Goal: Transaction & Acquisition: Register for event/course

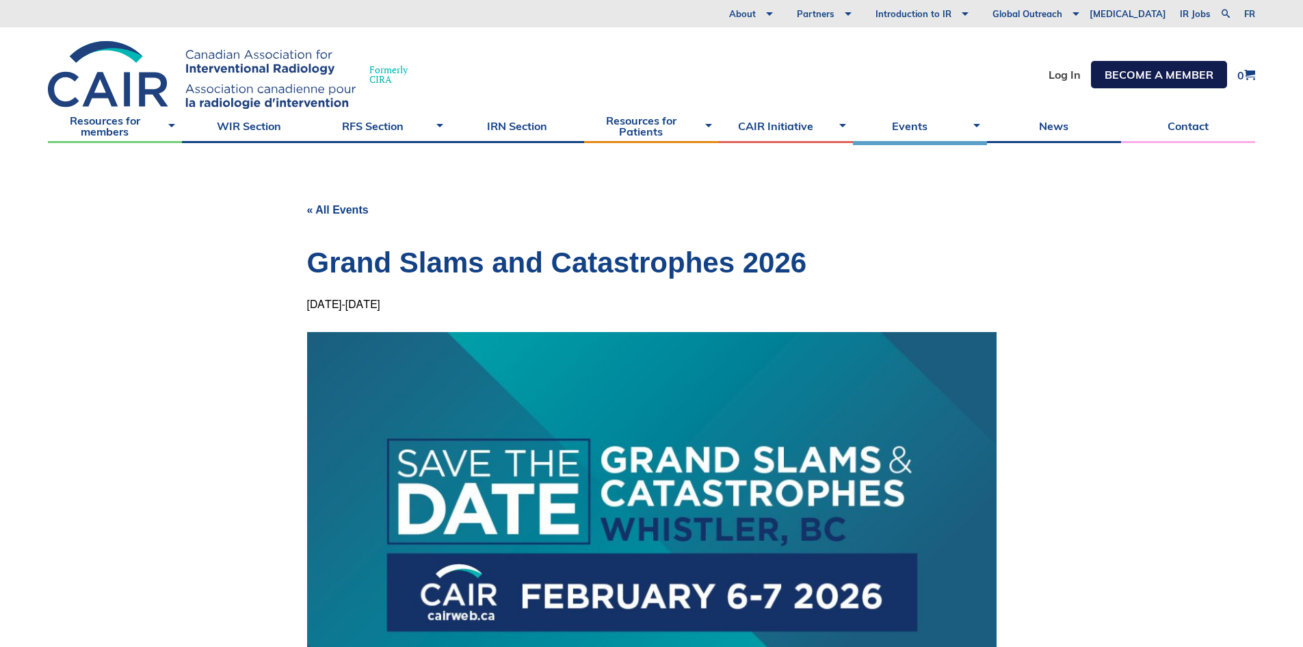
click at [1162, 77] on link "Become a member" at bounding box center [1159, 74] width 136 height 27
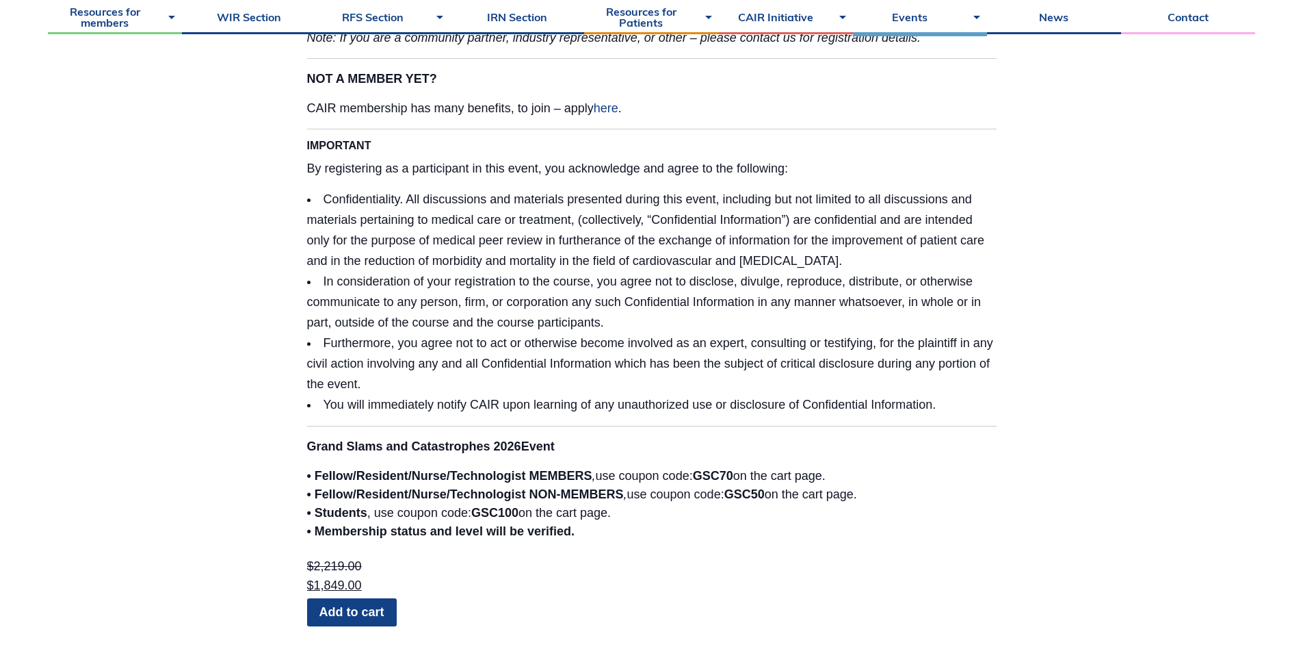
scroll to position [3079, 0]
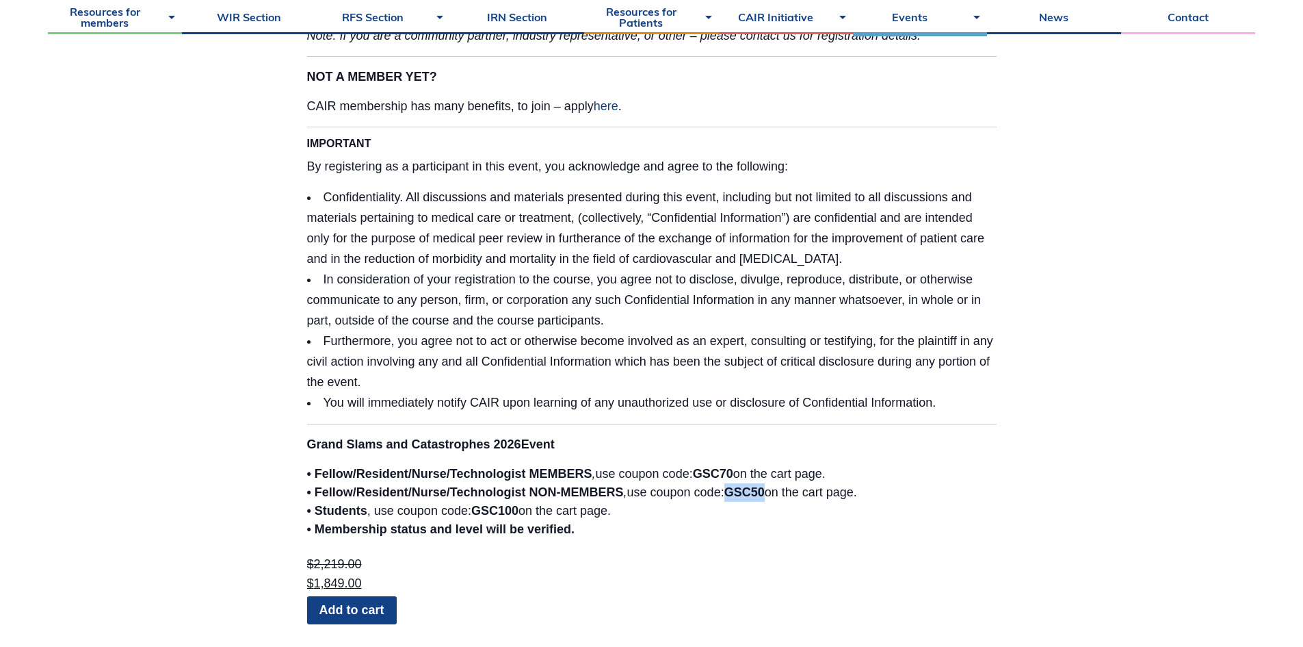
drag, startPoint x: 731, startPoint y: 471, endPoint x: 770, endPoint y: 473, distance: 39.7
click at [765, 485] on strong "GSC50" at bounding box center [745, 492] width 40 height 14
copy strong "GSC50"
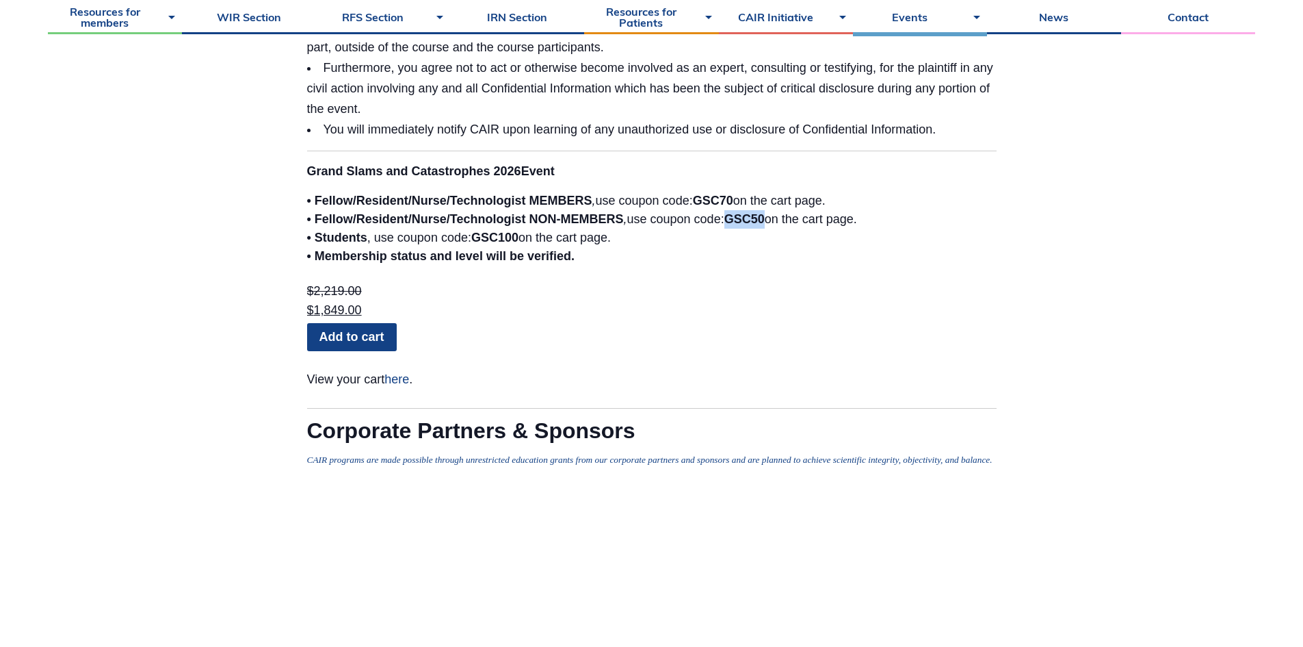
scroll to position [3353, 0]
click at [378, 322] on link "Add to cart" at bounding box center [352, 335] width 90 height 27
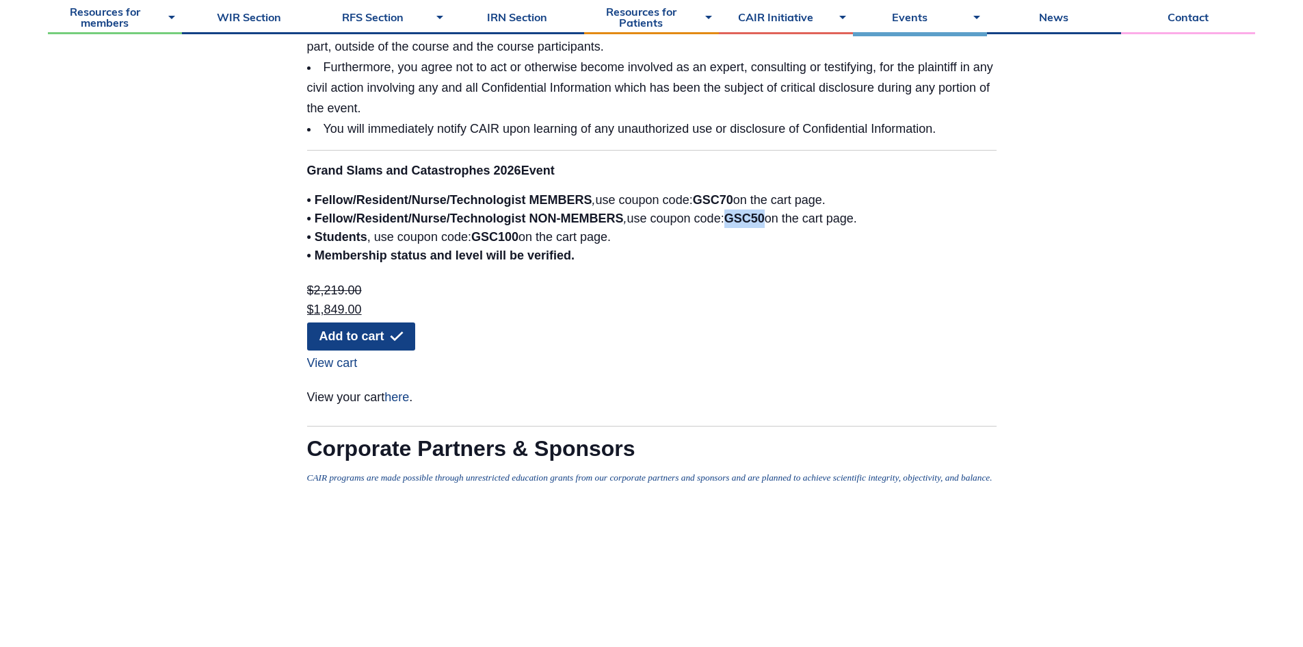
copy strong "GSC50"
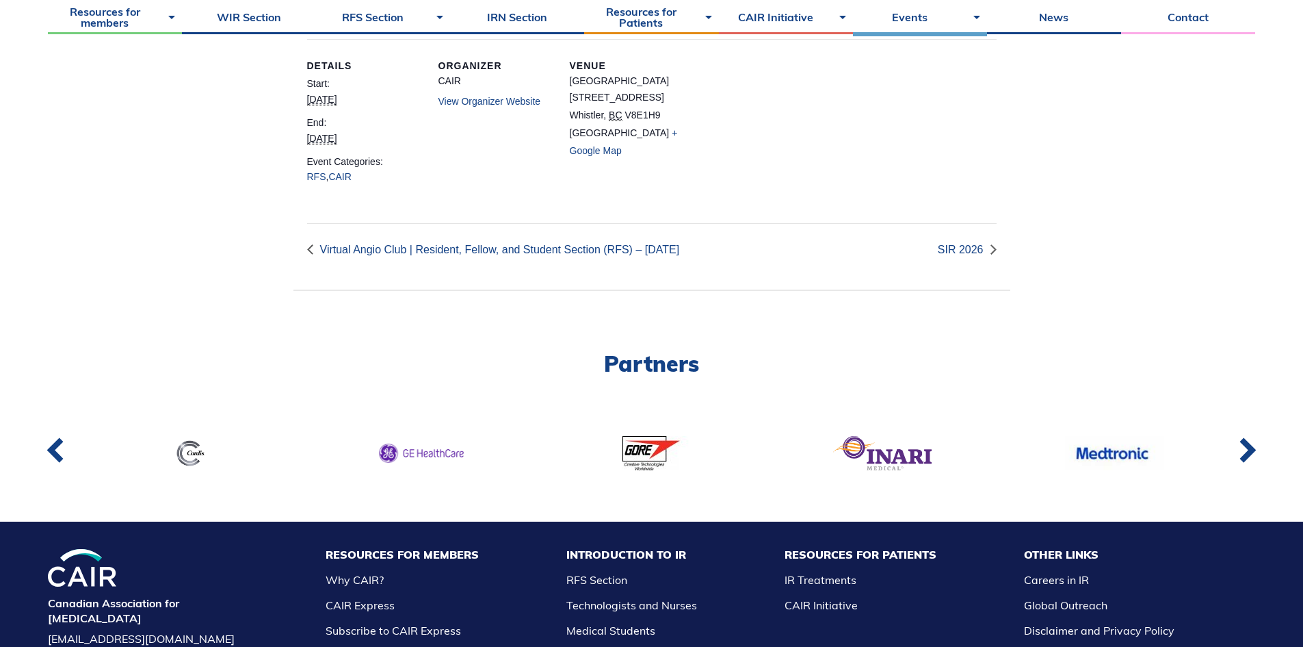
scroll to position [4584, 0]
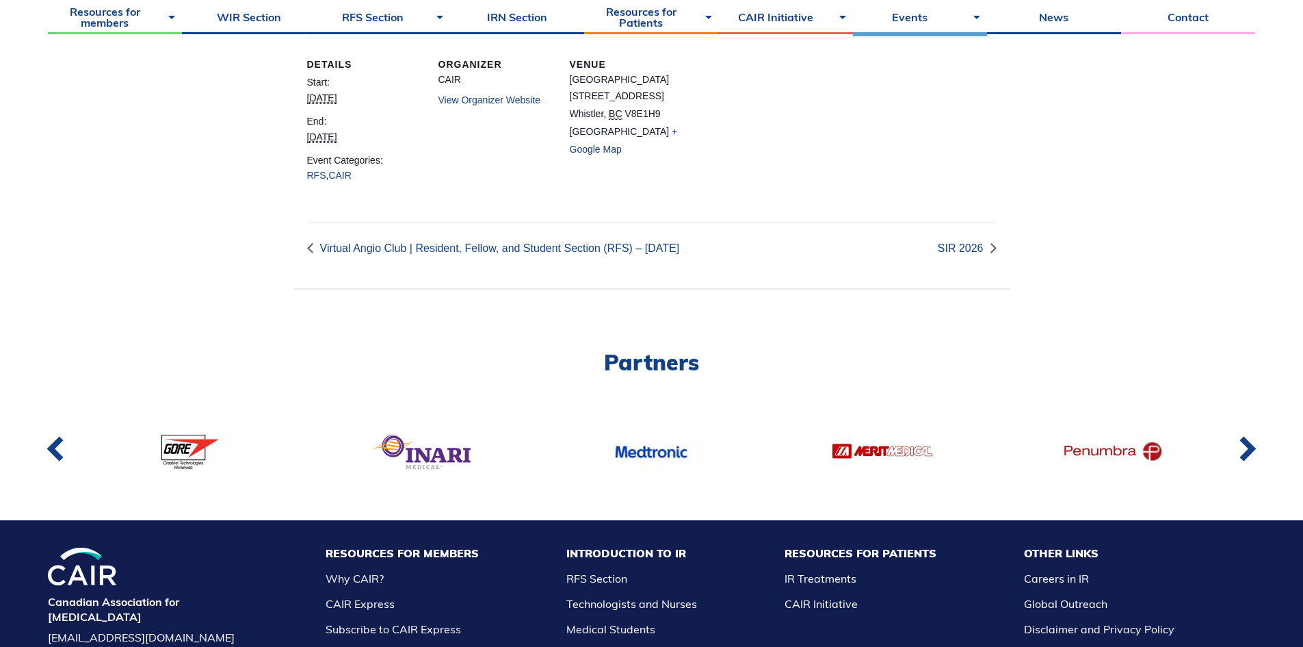
click at [500, 105] on link "View Organizer Website" at bounding box center [490, 99] width 103 height 11
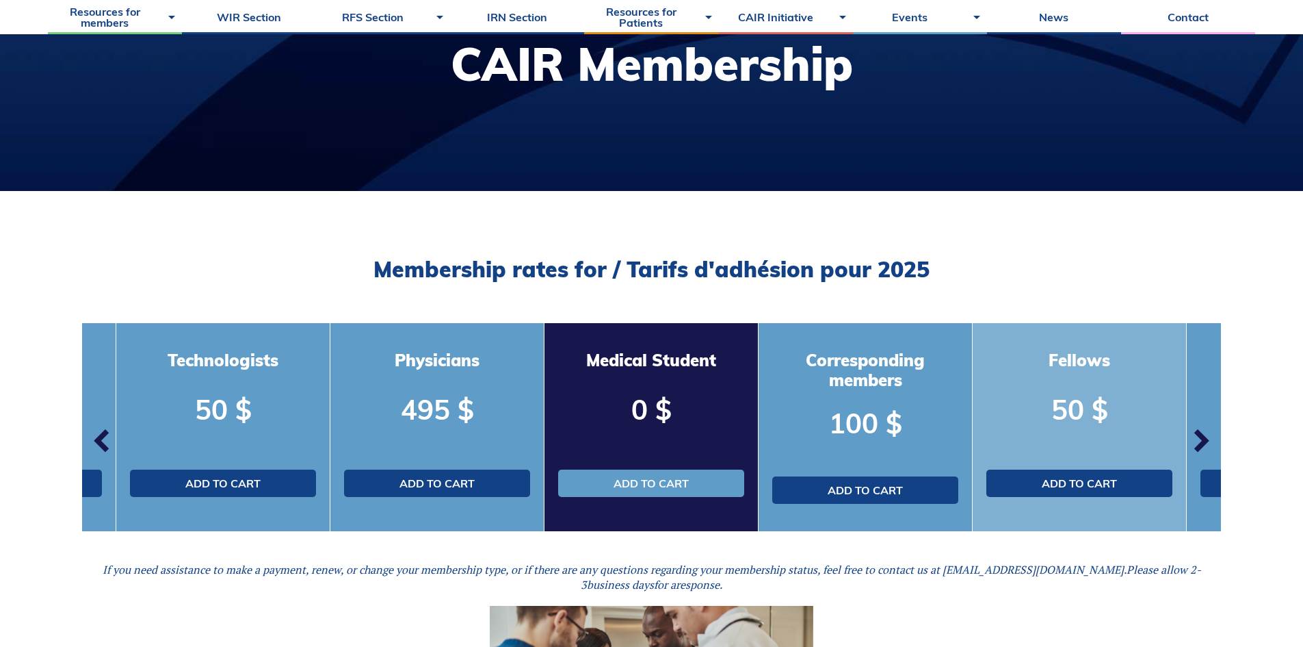
scroll to position [205, 0]
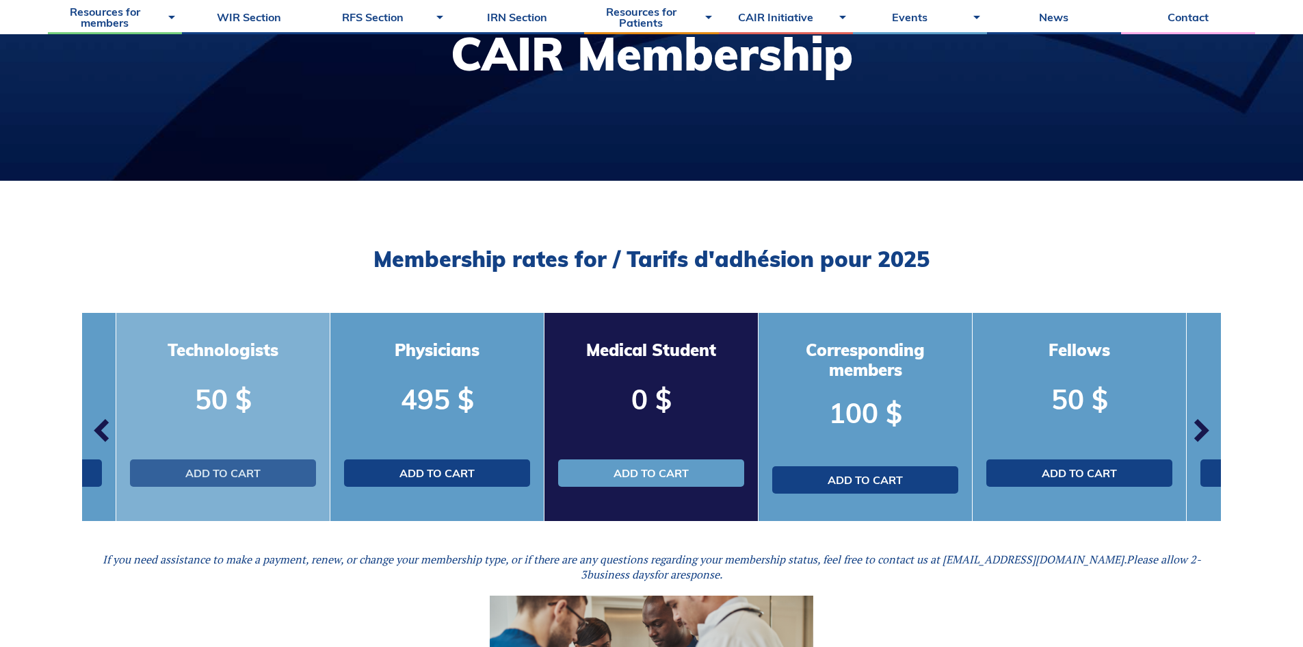
click at [244, 469] on link "Add to cart" at bounding box center [223, 472] width 186 height 27
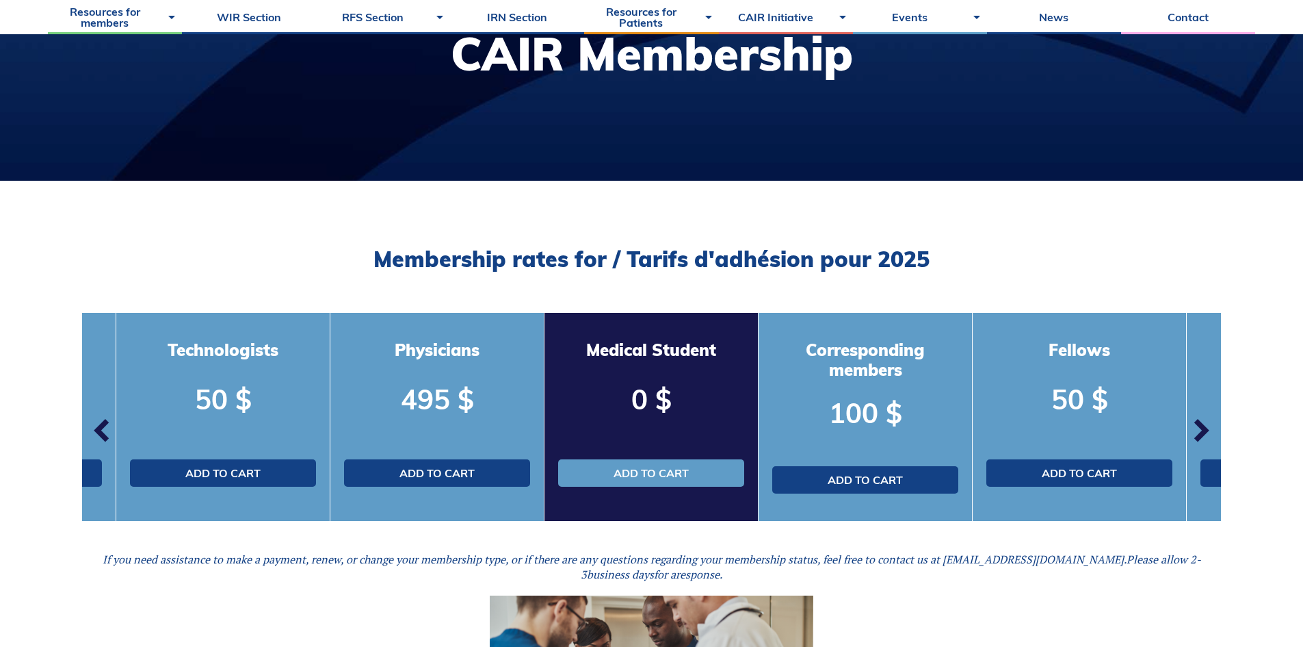
click at [1202, 431] on span "button" at bounding box center [1200, 430] width 41 height 41
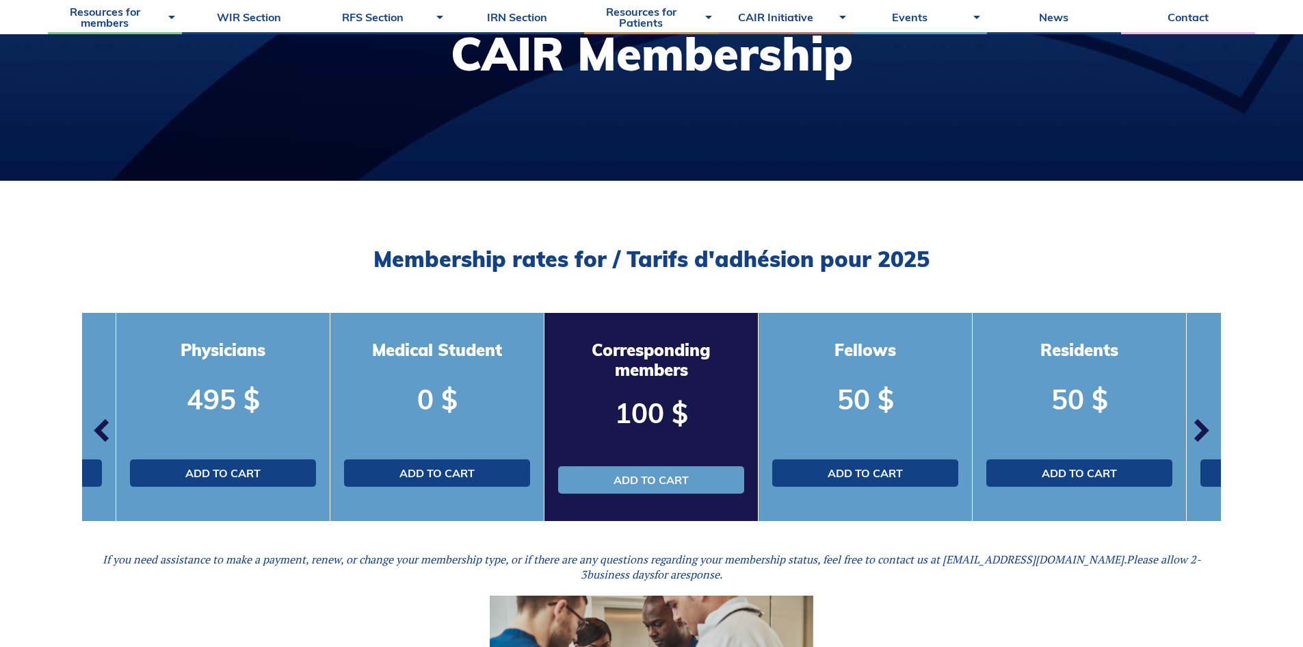
click at [1202, 431] on span "button" at bounding box center [1200, 430] width 41 height 41
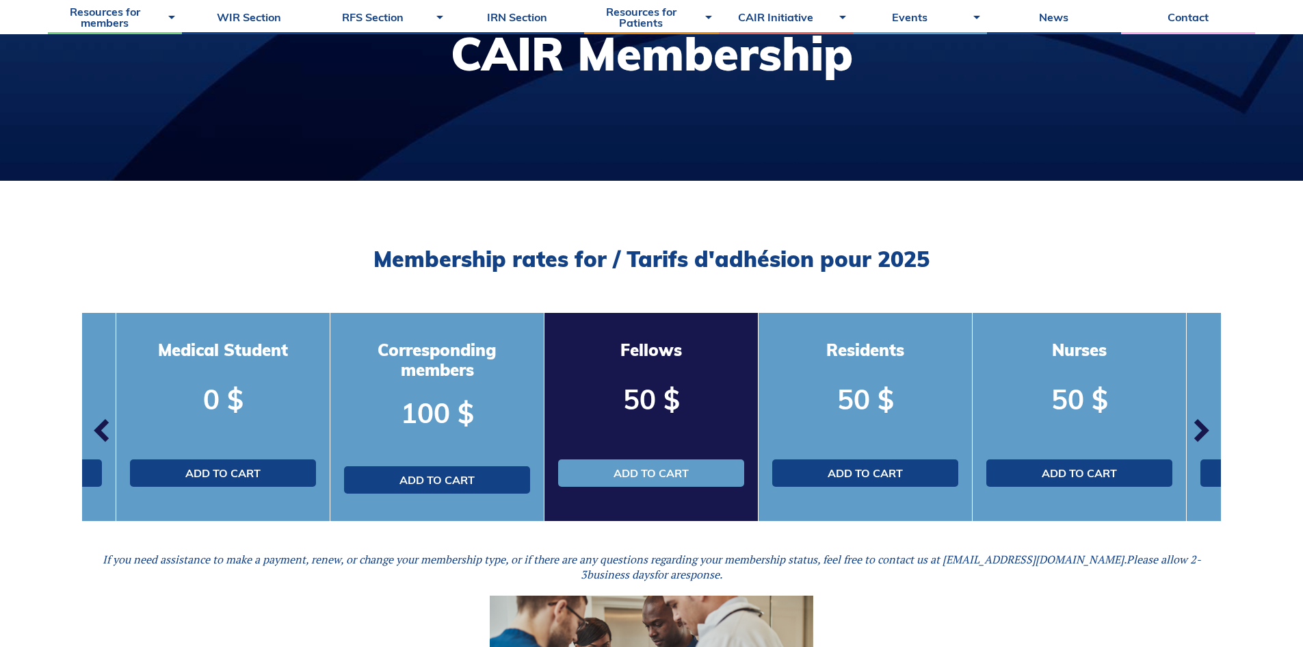
click at [1202, 431] on span "button" at bounding box center [1200, 430] width 41 height 41
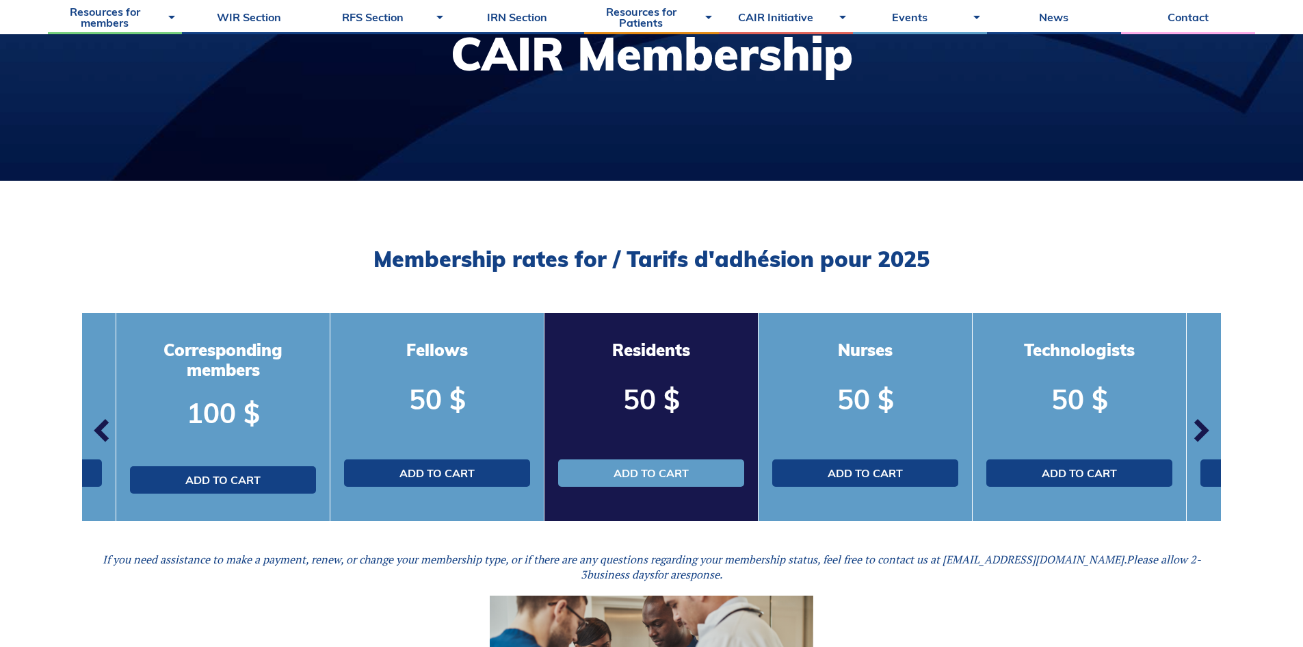
click at [1202, 431] on span "button" at bounding box center [1200, 430] width 41 height 41
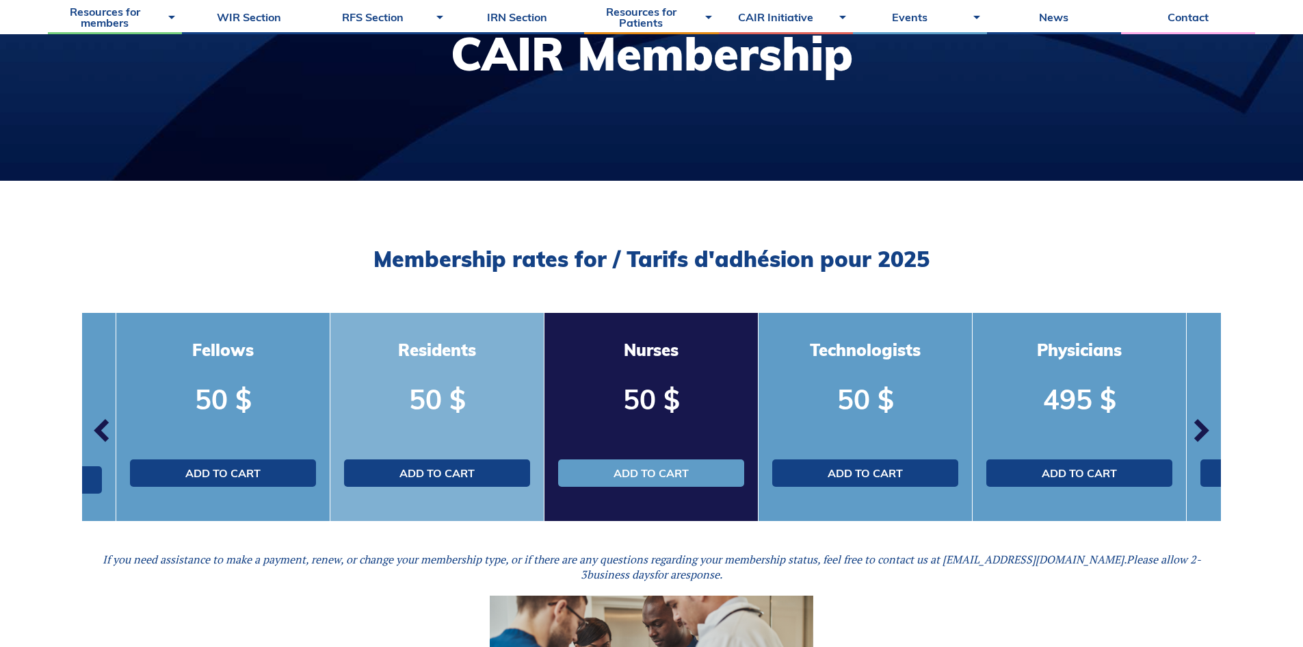
scroll to position [137, 0]
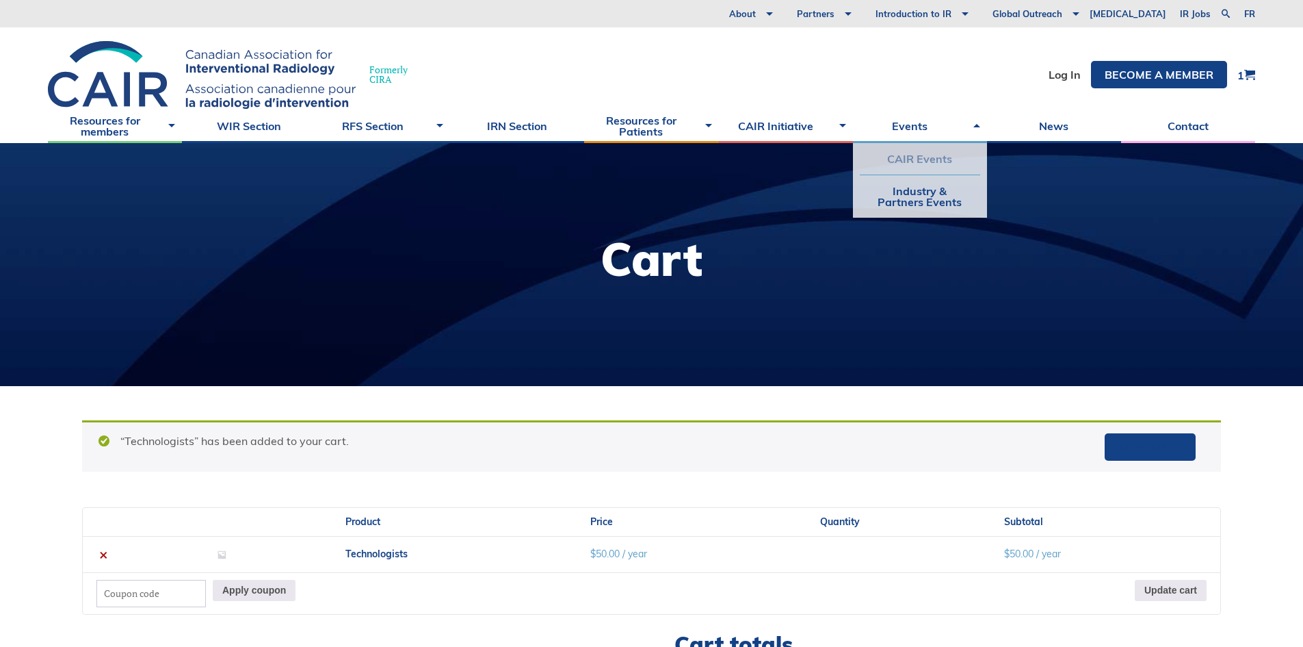
click at [924, 159] on link "CAIR Events" at bounding box center [920, 158] width 120 height 31
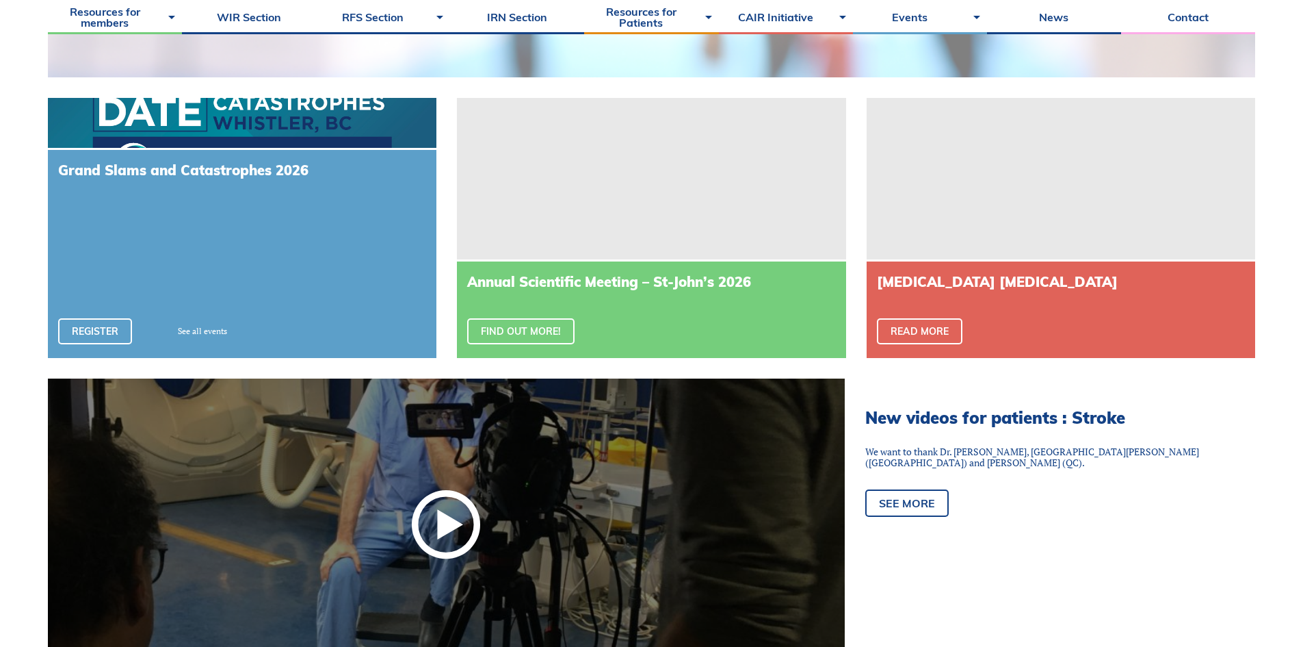
scroll to position [547, 0]
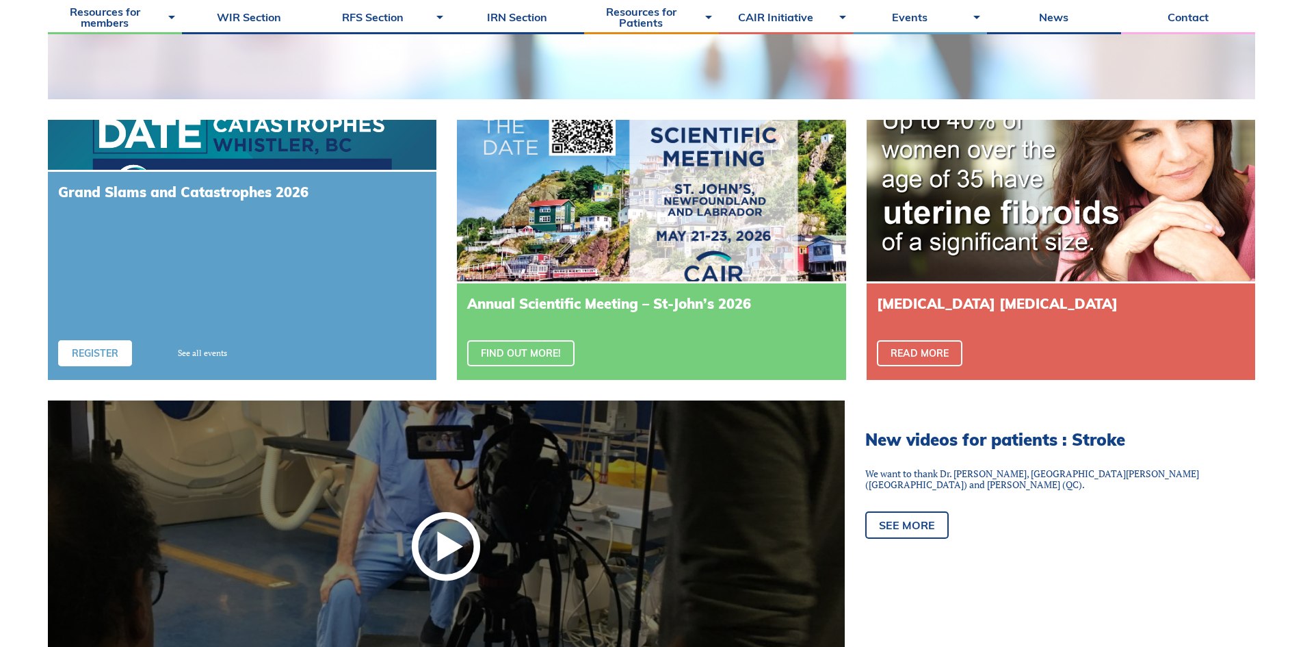
click at [88, 349] on link "Register" at bounding box center [95, 353] width 74 height 26
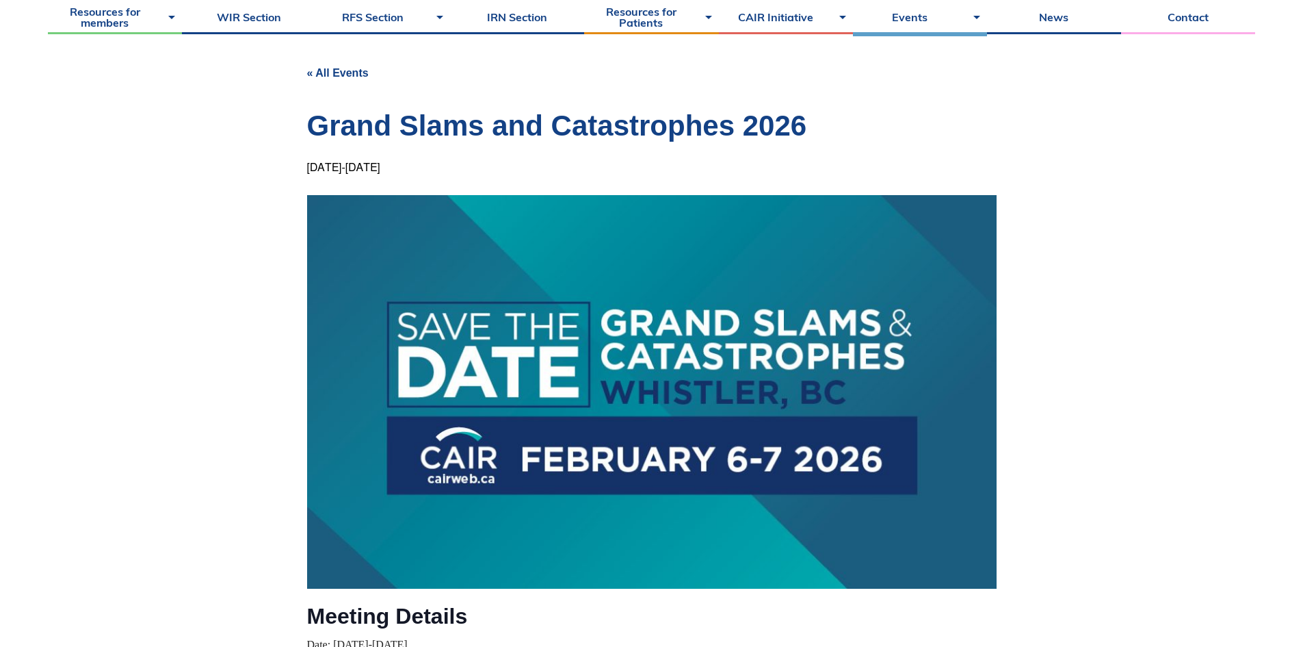
scroll to position [68, 0]
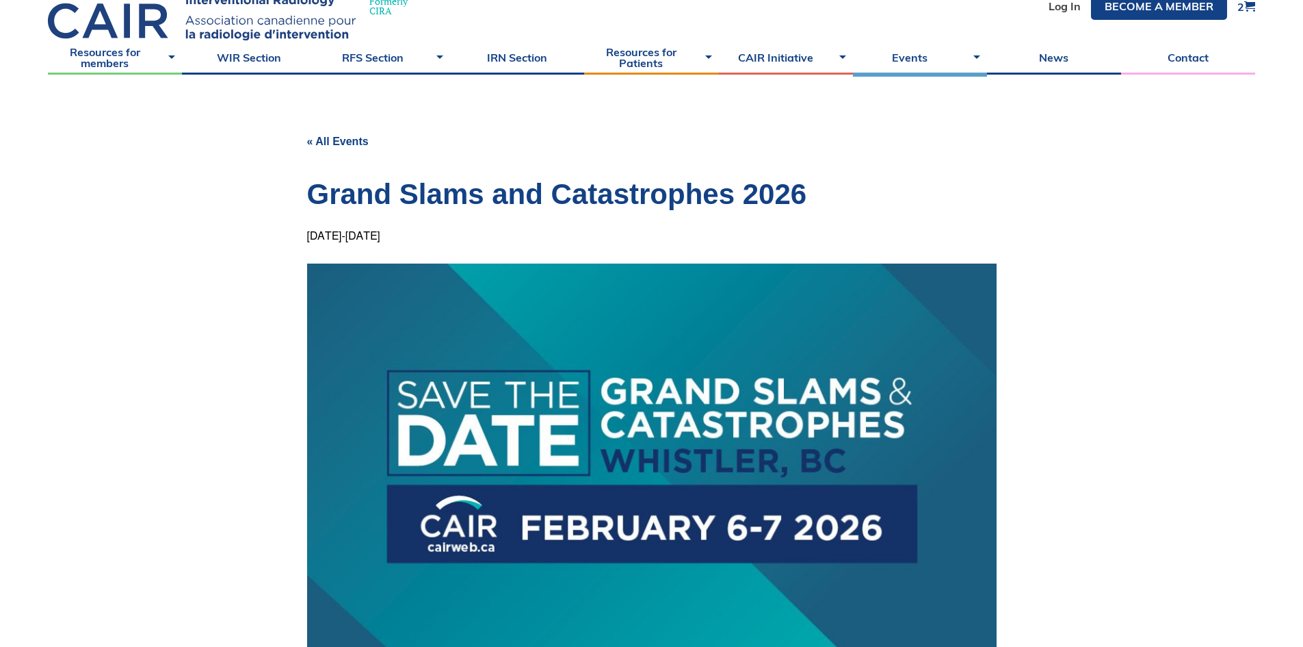
click at [1020, 177] on body "About Vision and Mission Board of Directors Annual Reports Financial Statements…" at bounding box center [651, 255] width 1303 height 647
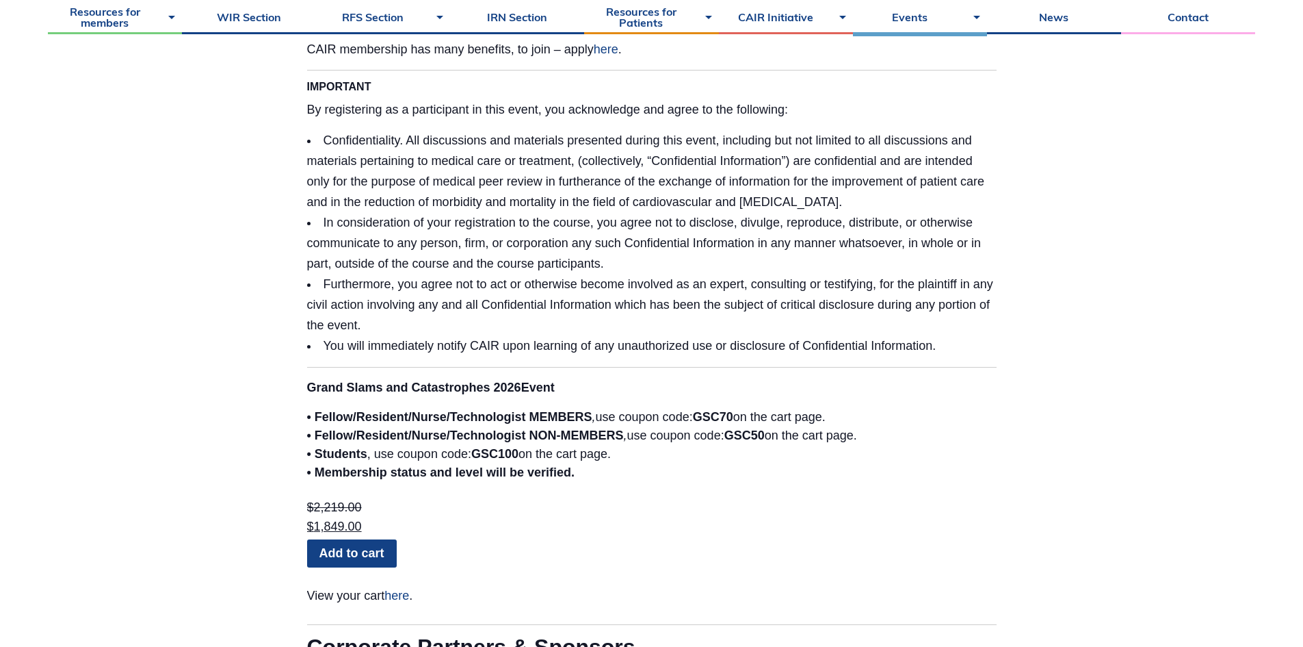
scroll to position [3148, 0]
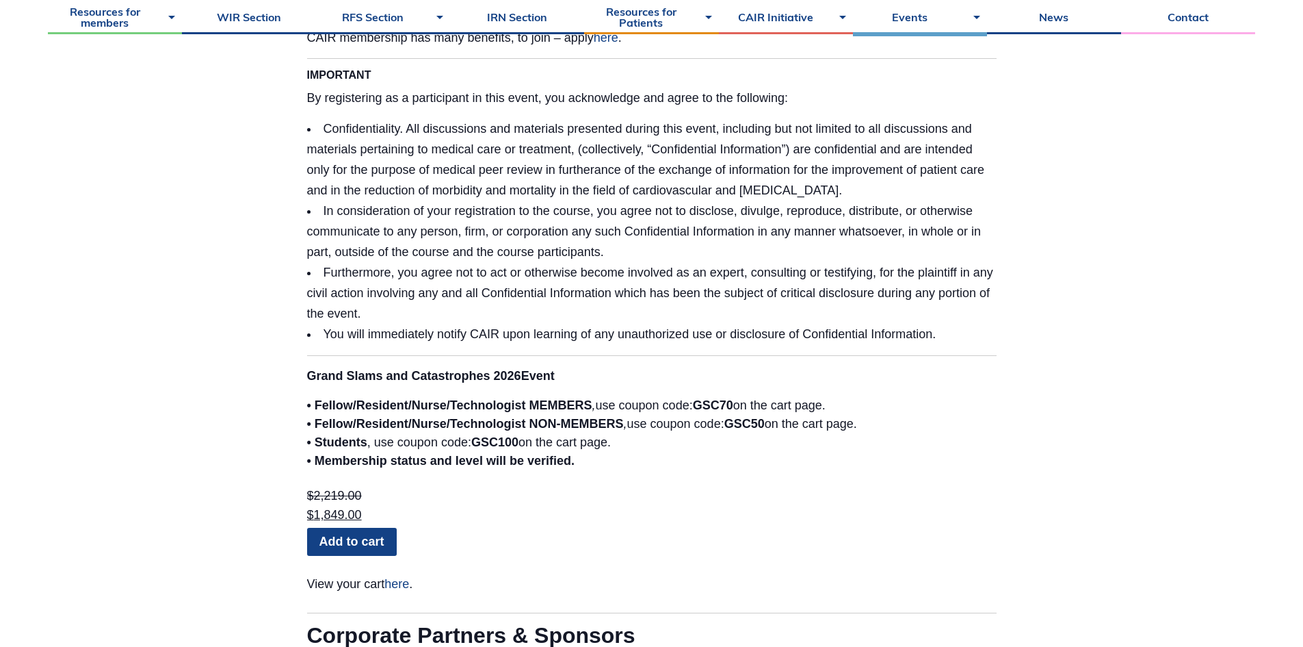
drag, startPoint x: 701, startPoint y: 389, endPoint x: 744, endPoint y: 381, distance: 43.8
click at [744, 396] on p "• Fellow/Resident/ Nurse/Technologist MEMBERS , use coupon code: GSC70 on the c…" at bounding box center [652, 433] width 690 height 74
copy strong "GSC70"
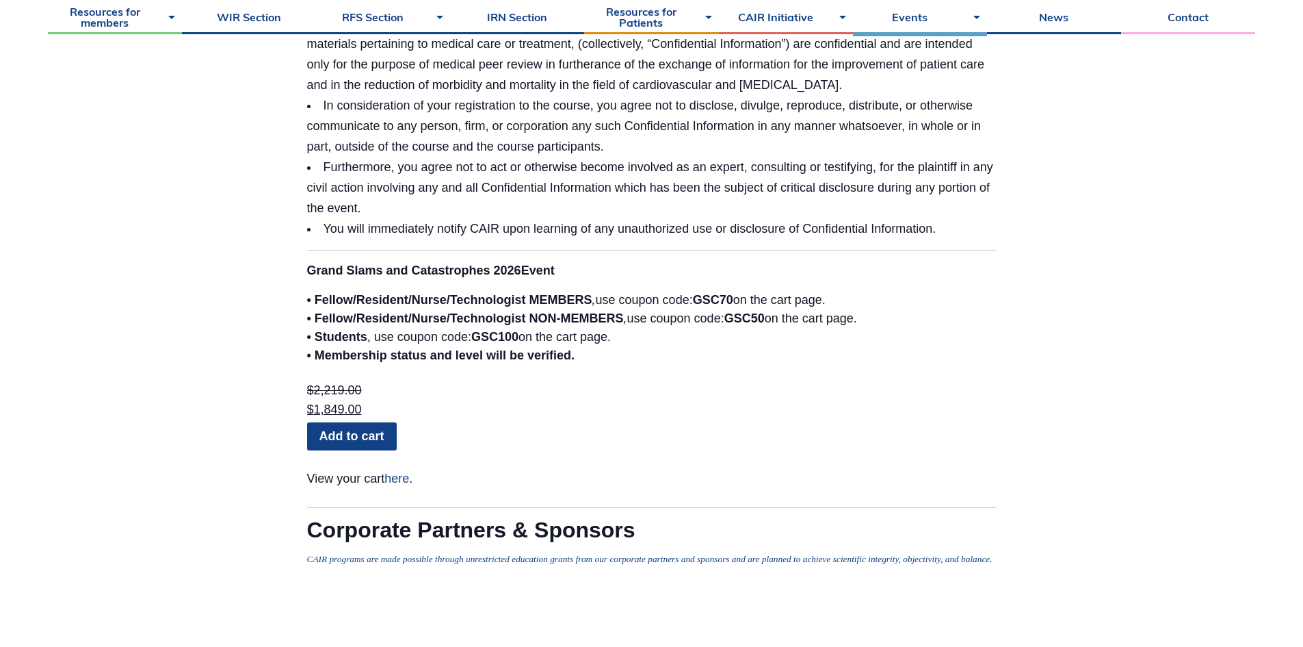
scroll to position [3284, 0]
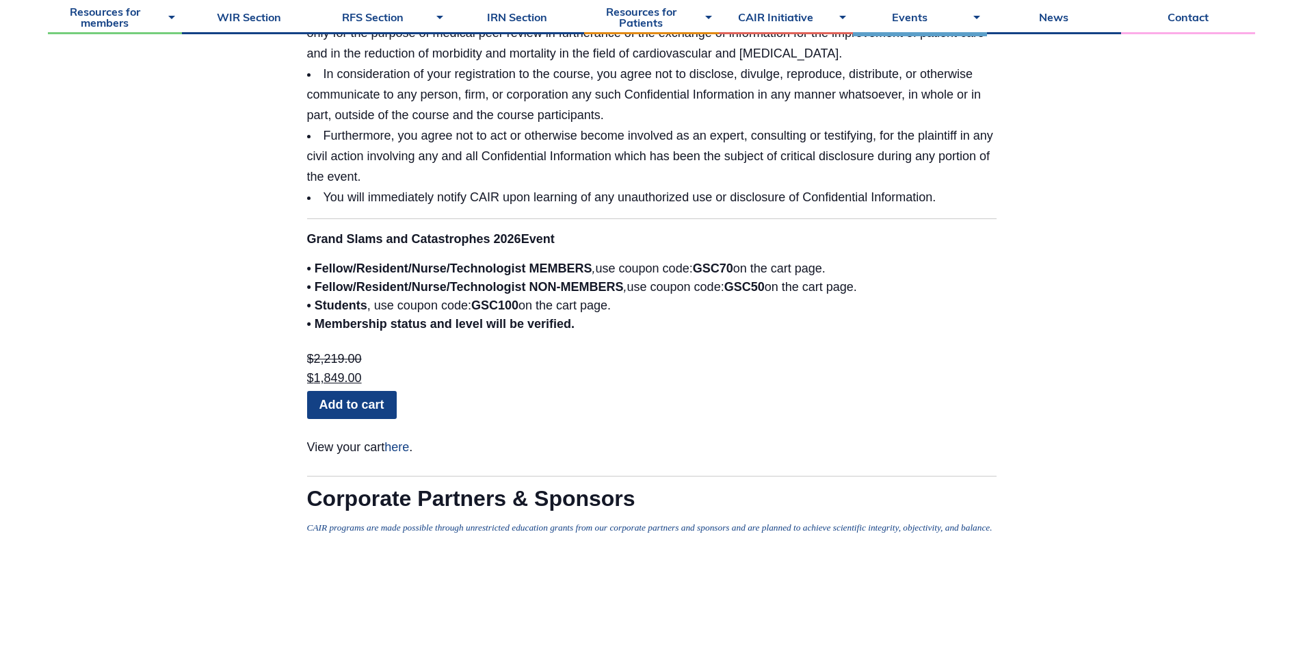
click at [375, 391] on link "Add to cart" at bounding box center [352, 404] width 90 height 27
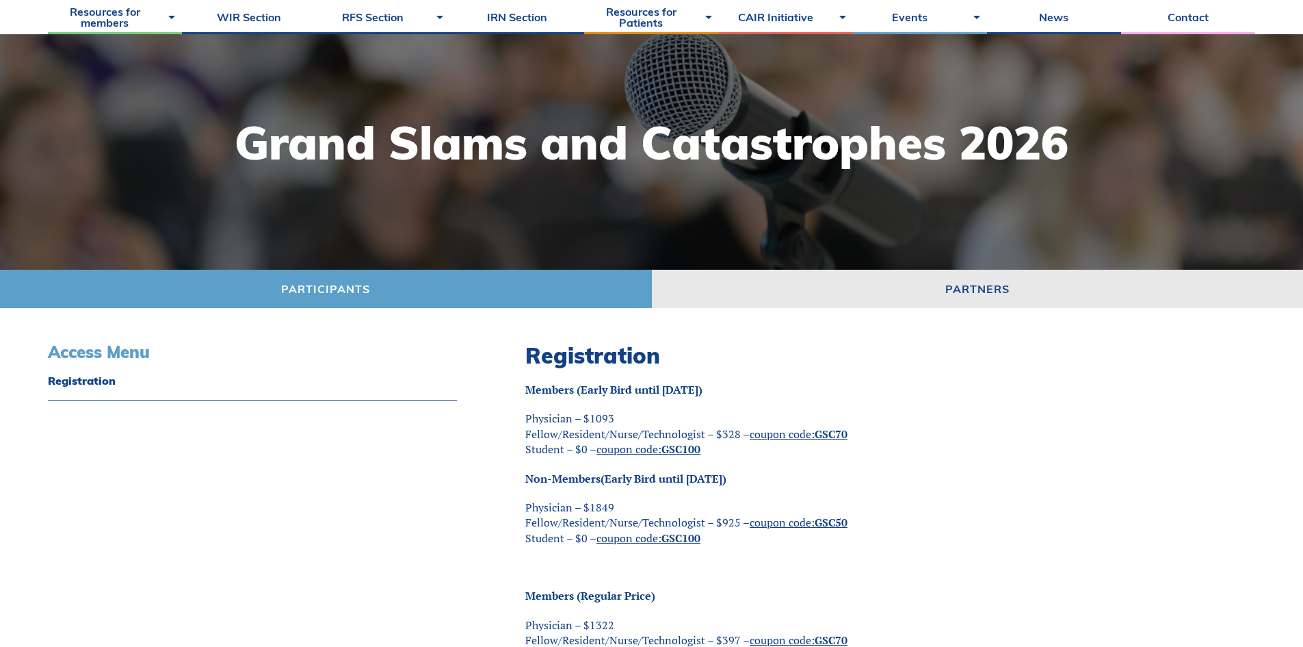
scroll to position [137, 0]
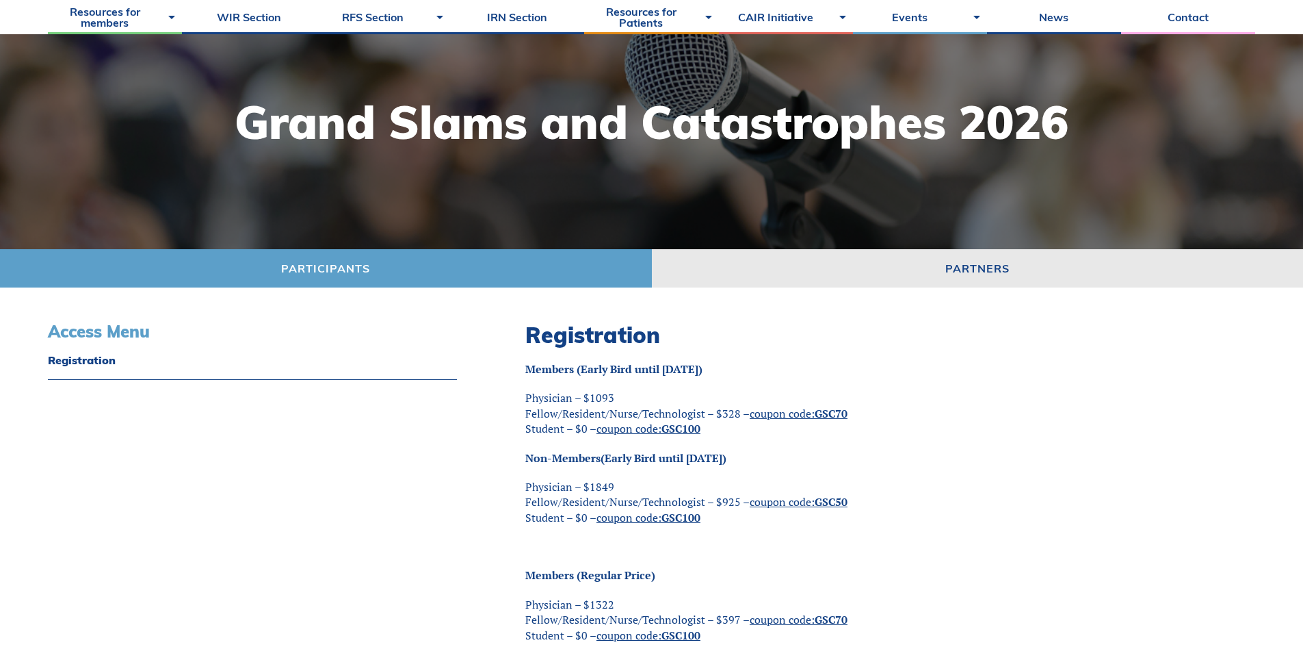
click at [109, 333] on h3 "Access Menu" at bounding box center [252, 332] width 409 height 20
click at [83, 358] on link "Registration" at bounding box center [252, 359] width 409 height 11
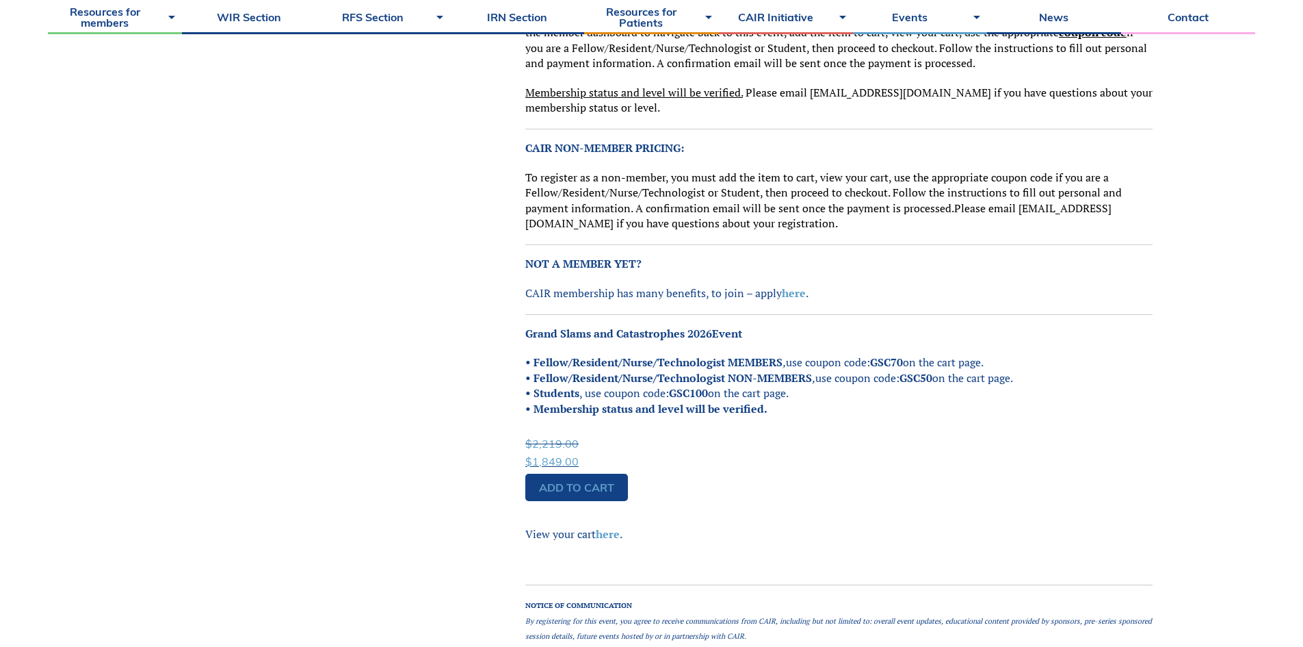
scroll to position [937, 0]
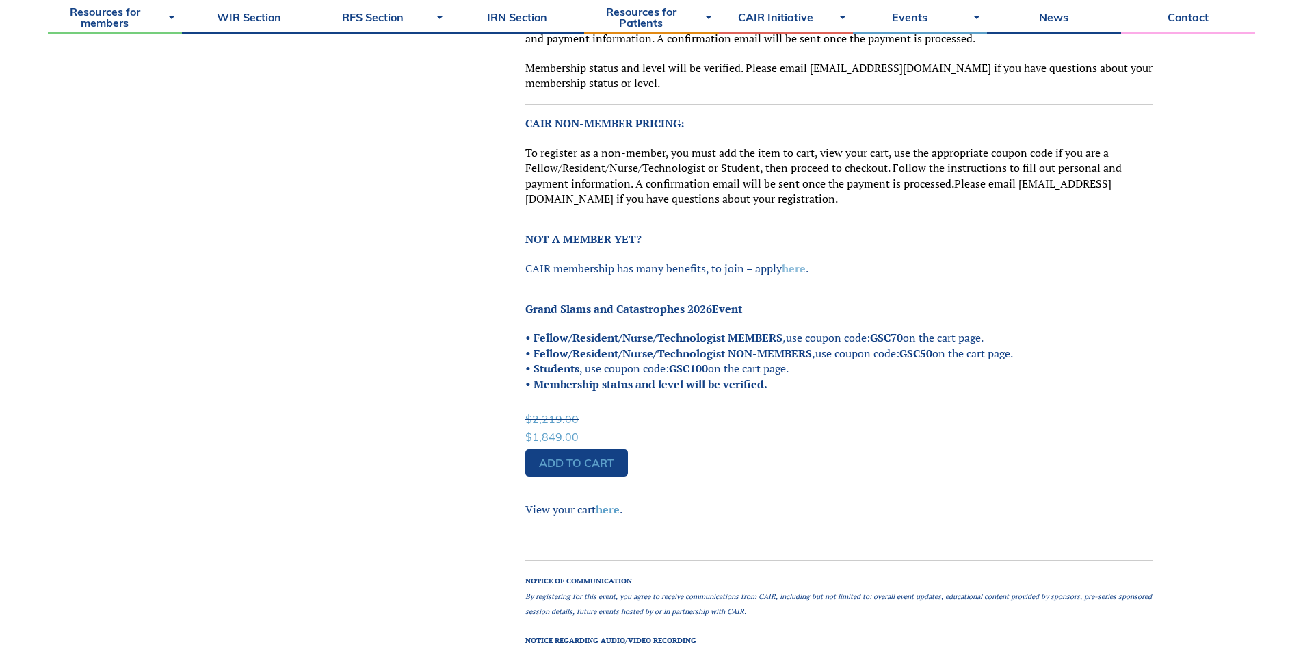
click at [792, 267] on link "here" at bounding box center [794, 268] width 24 height 15
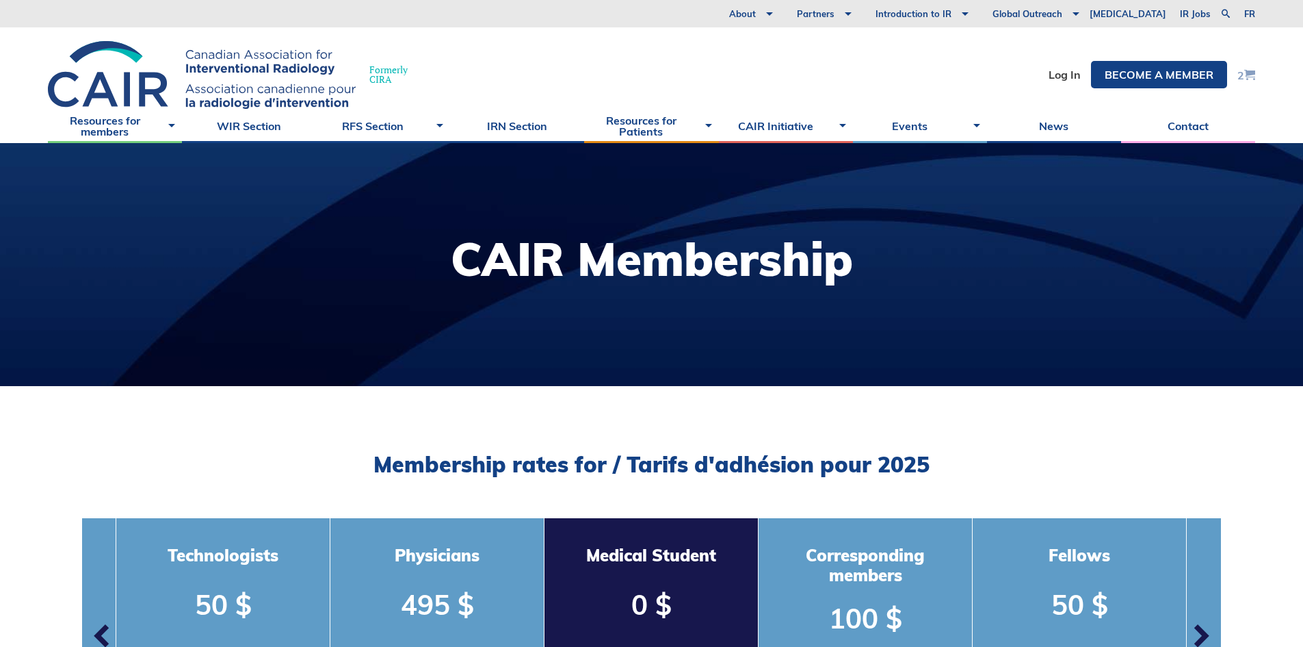
click at [1245, 75] on span at bounding box center [1250, 74] width 11 height 11
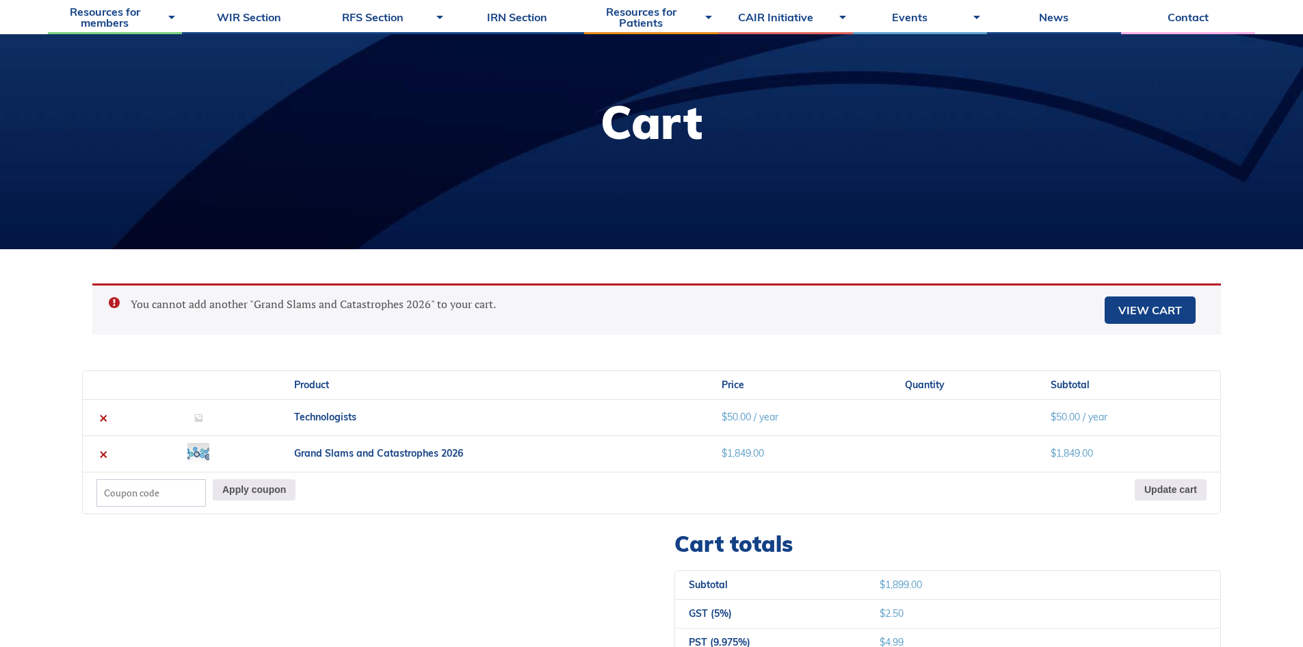
scroll to position [205, 0]
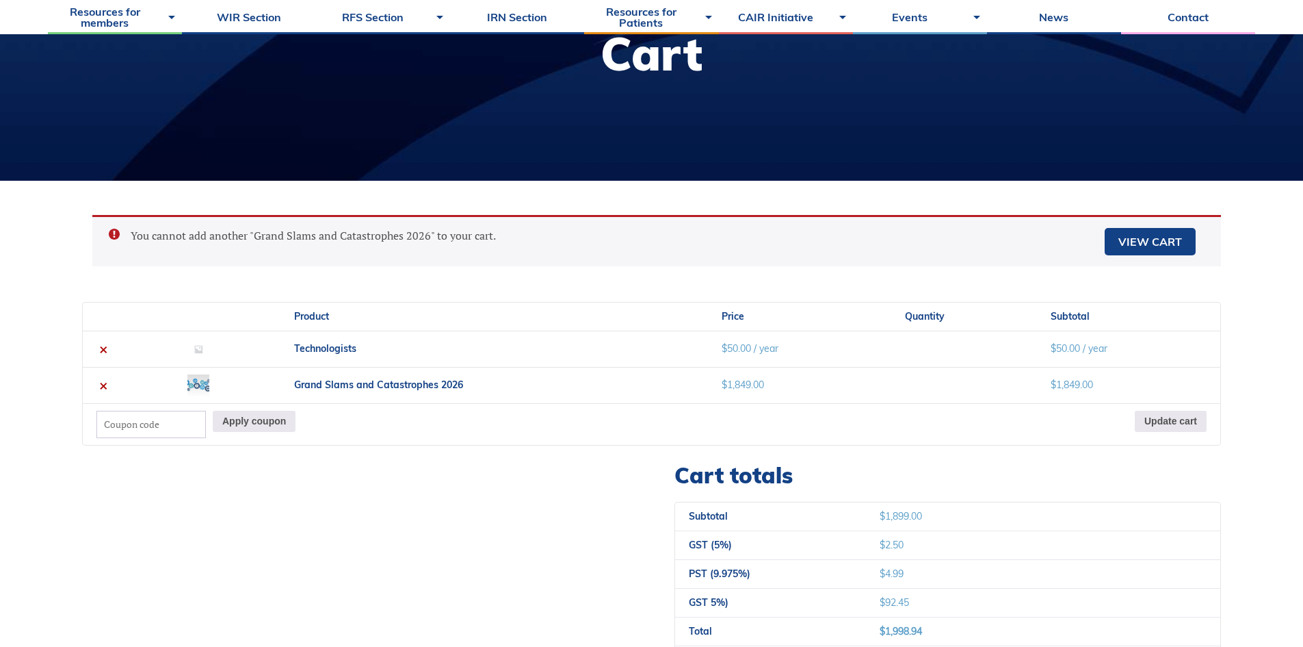
click at [135, 429] on input "Coupon:" at bounding box center [150, 424] width 109 height 27
paste input "GSC70"
type input "GSC70"
click at [272, 428] on button "Apply coupon" at bounding box center [254, 421] width 83 height 21
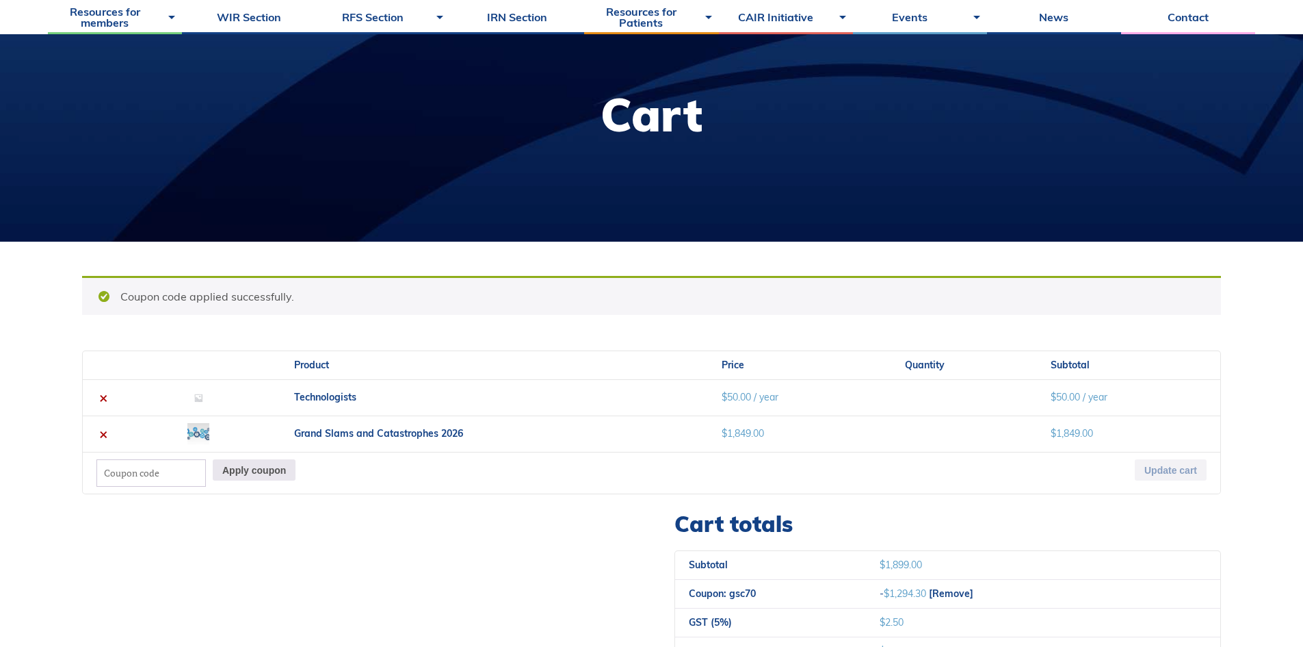
scroll to position [215, 0]
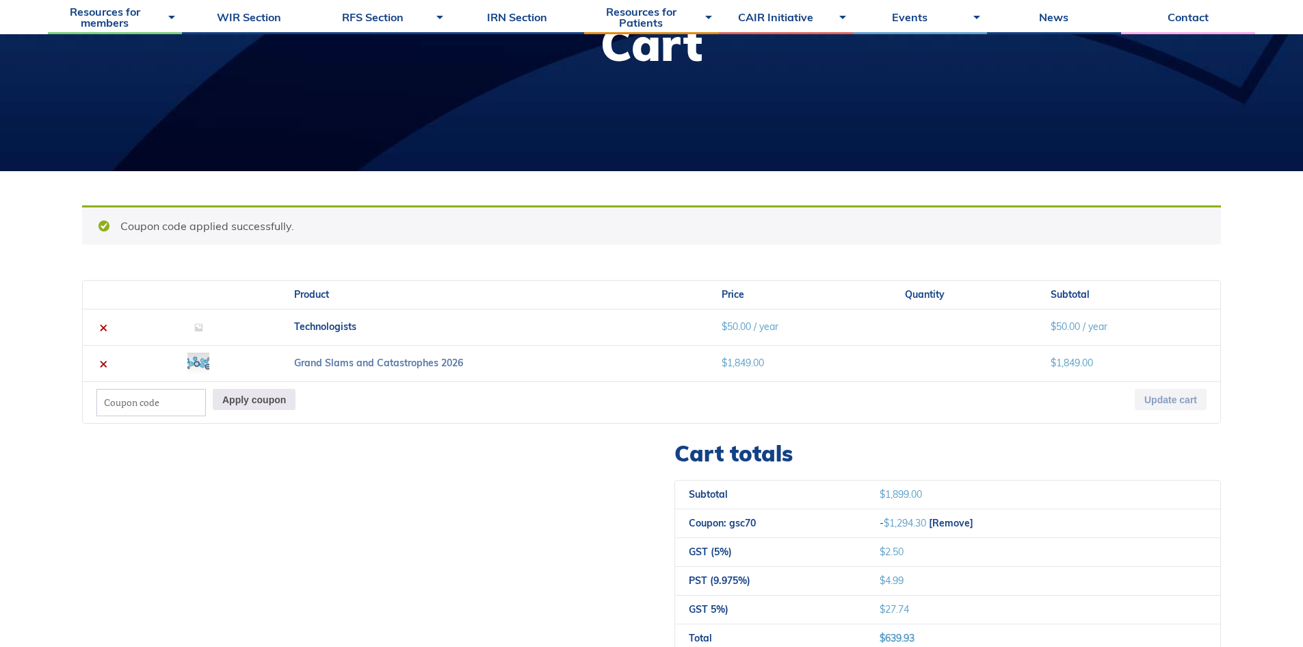
click at [359, 362] on link "Grand Slams and Catastrophes 2026" at bounding box center [378, 362] width 169 height 12
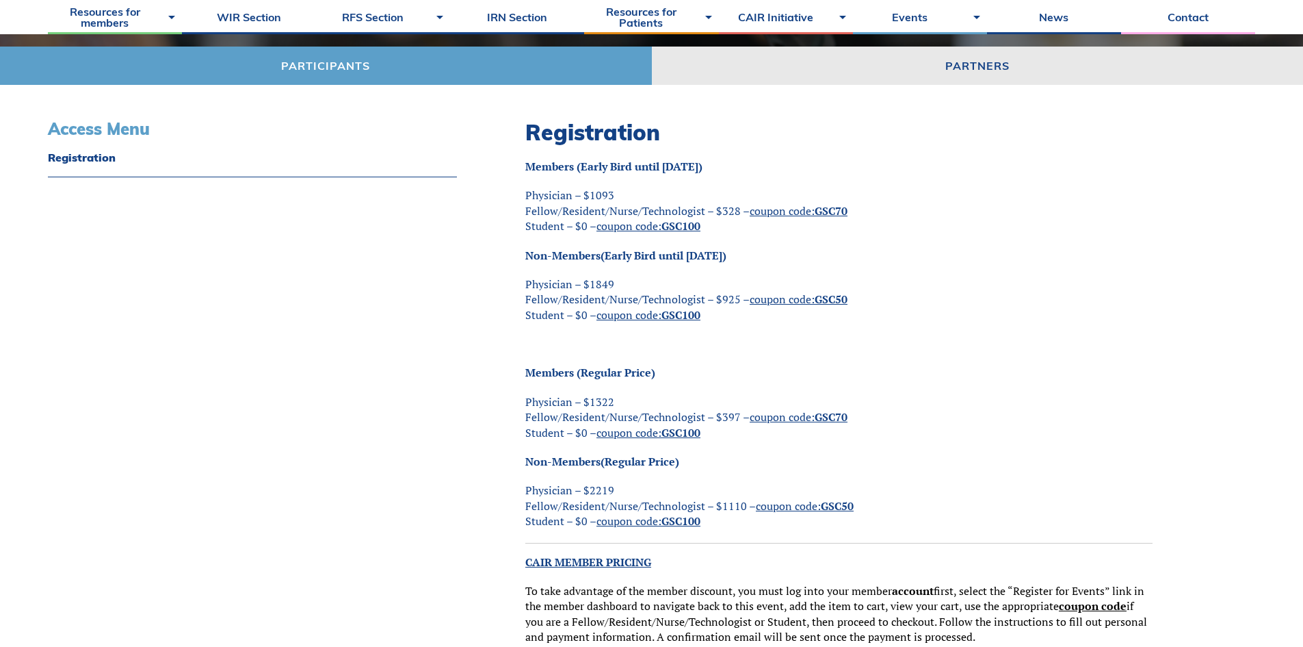
scroll to position [342, 0]
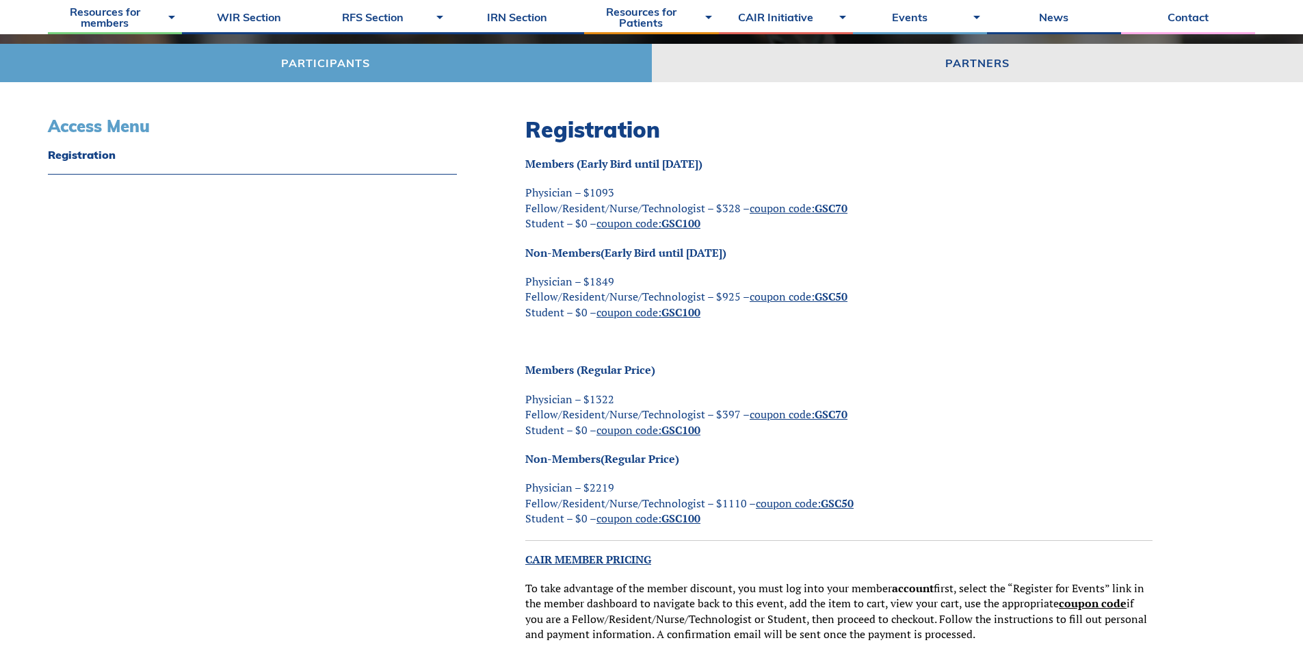
drag, startPoint x: 815, startPoint y: 209, endPoint x: 852, endPoint y: 205, distance: 37.3
click at [848, 205] on span "coupon code: GSC70" at bounding box center [799, 207] width 98 height 15
copy span "GSC70"
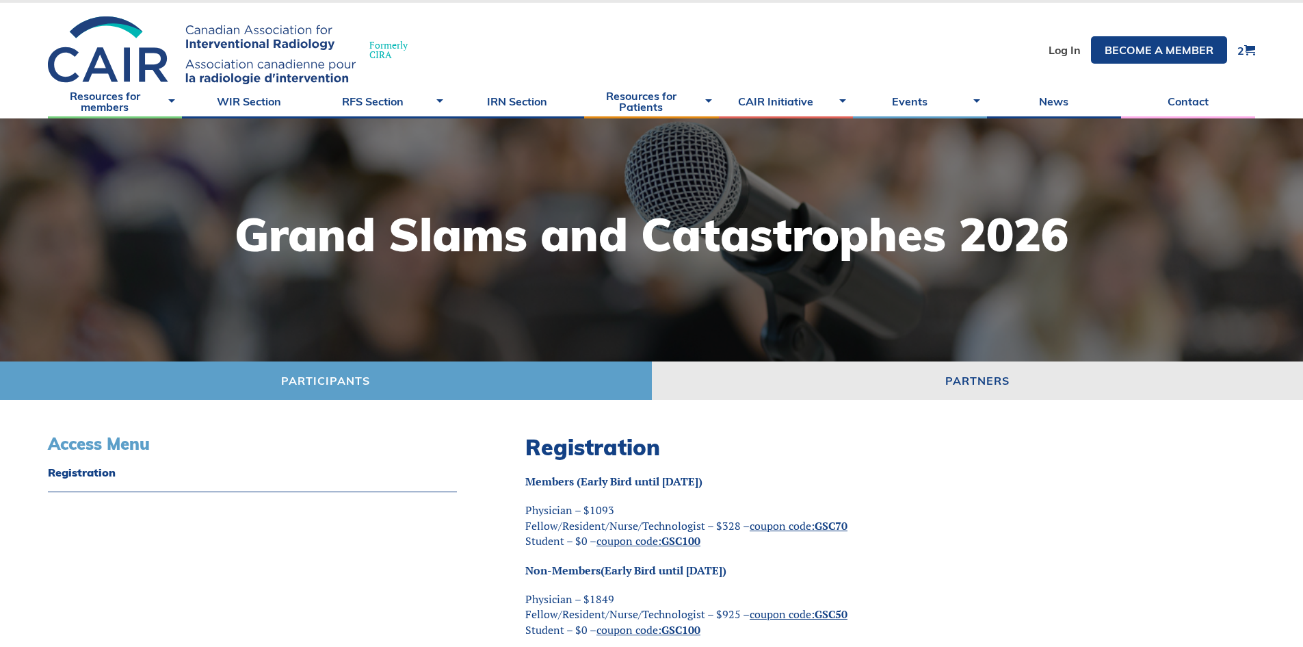
scroll to position [0, 0]
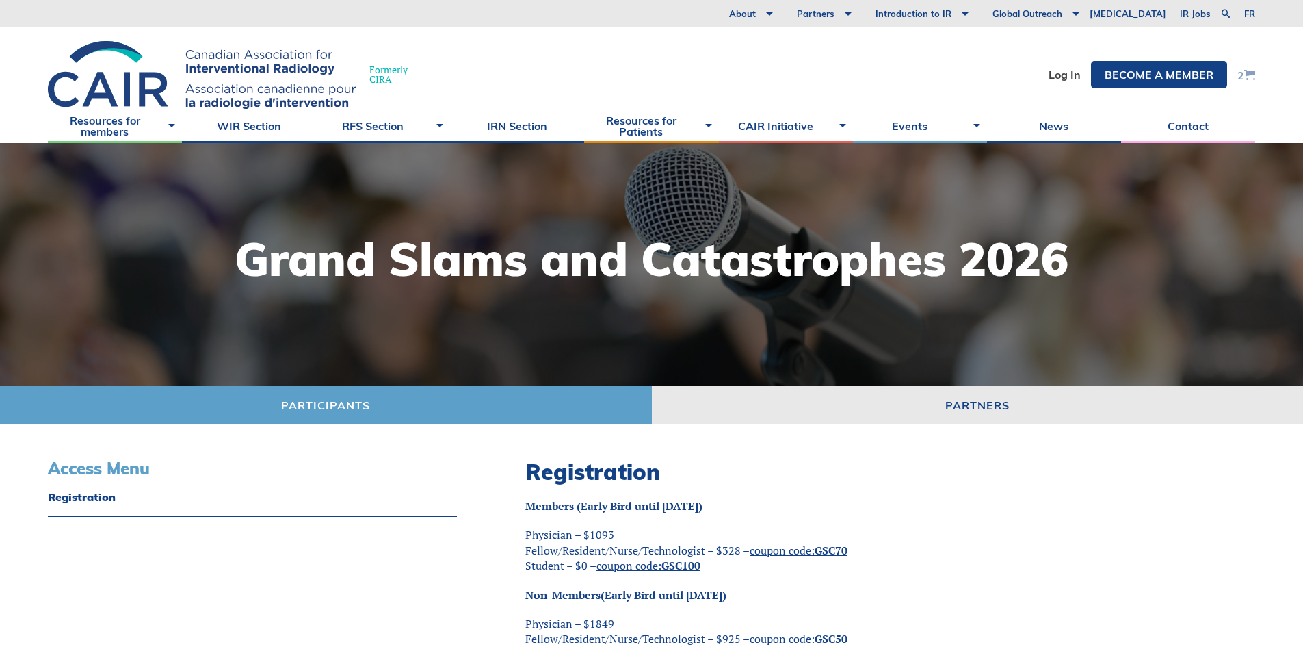
click at [1251, 73] on span at bounding box center [1250, 74] width 11 height 11
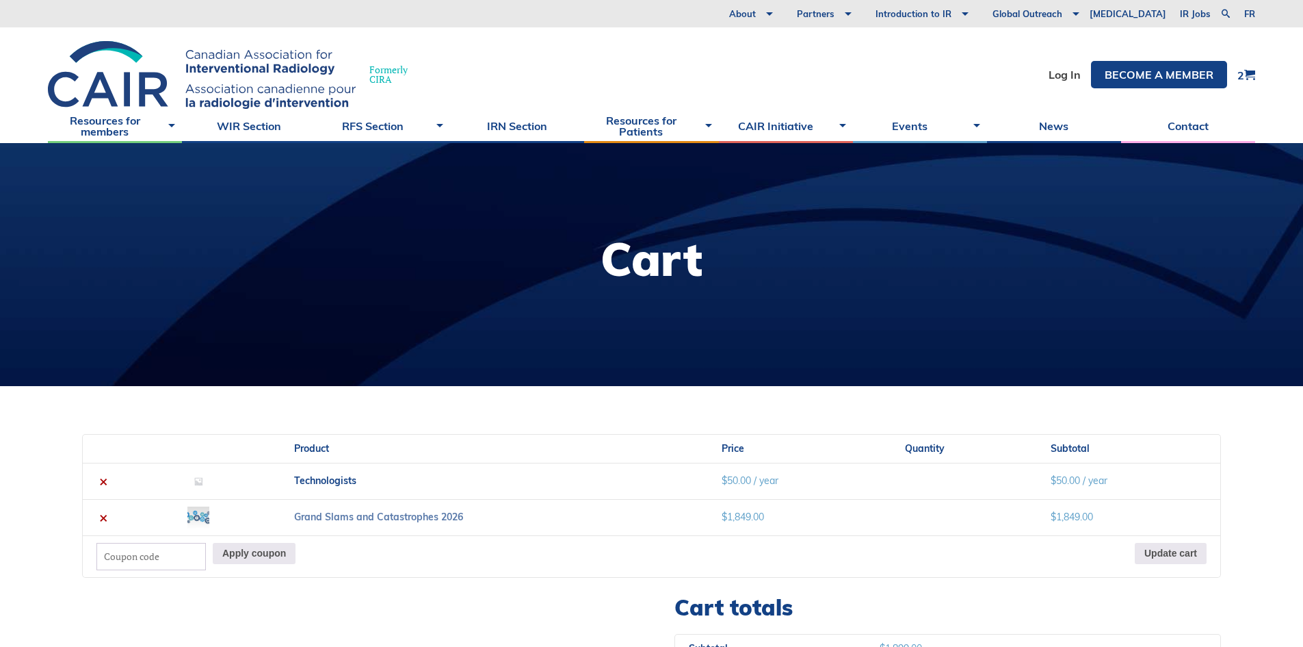
click at [455, 512] on link "Grand Slams and Catastrophes 2026" at bounding box center [378, 516] width 169 height 12
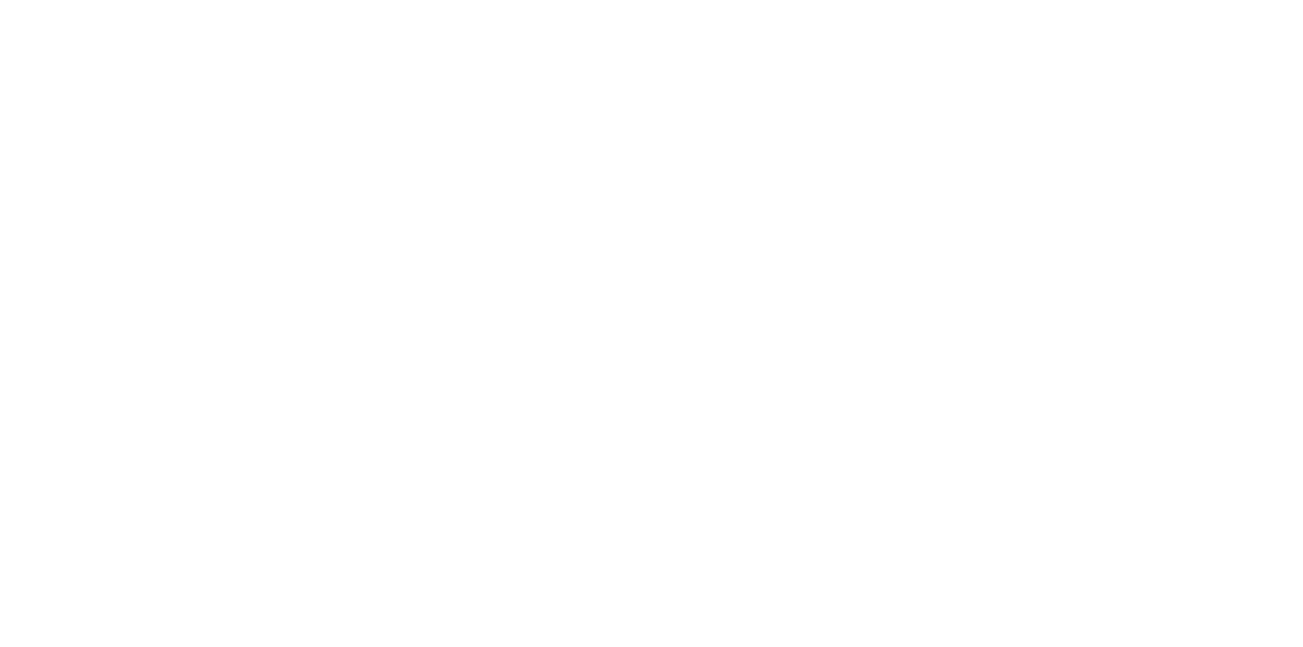
scroll to position [547, 0]
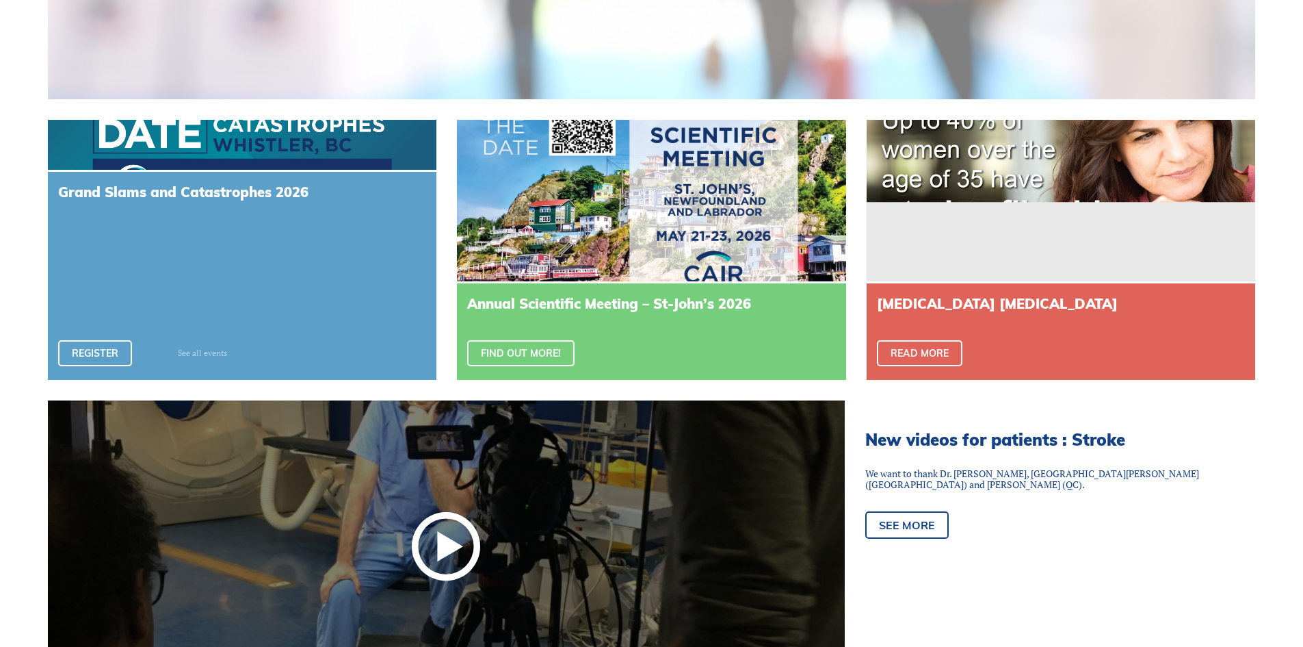
click at [220, 349] on link "See all events" at bounding box center [202, 353] width 49 height 8
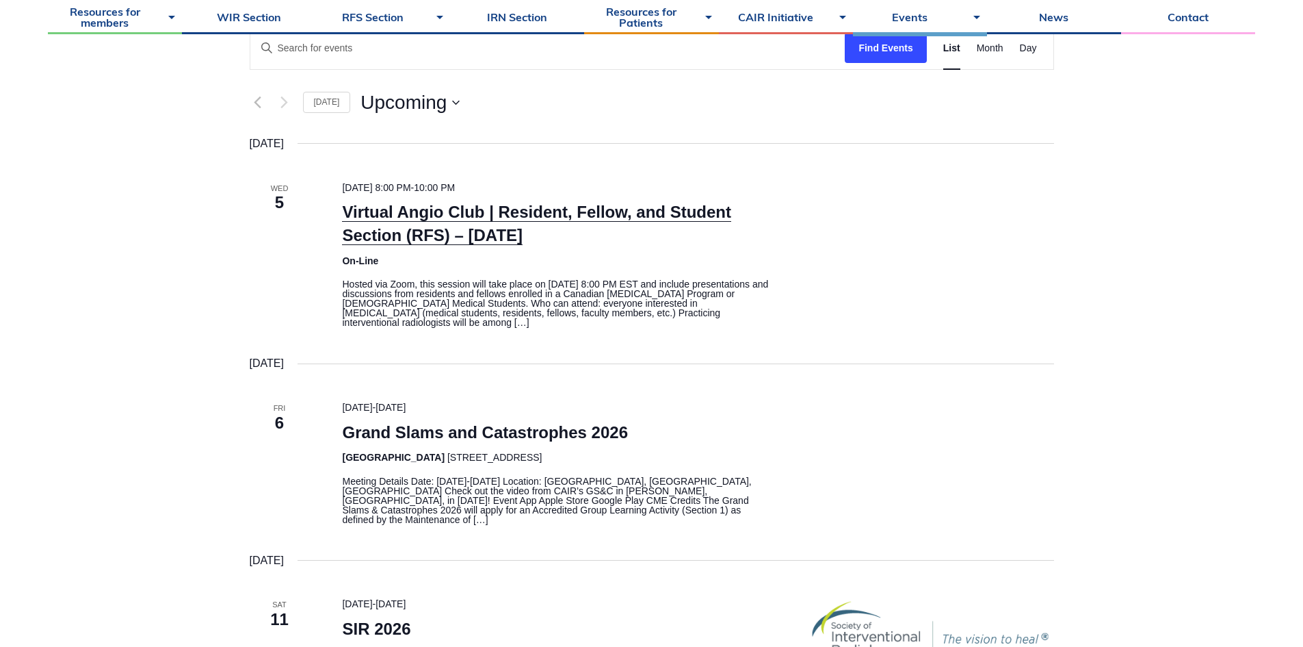
scroll to position [205, 0]
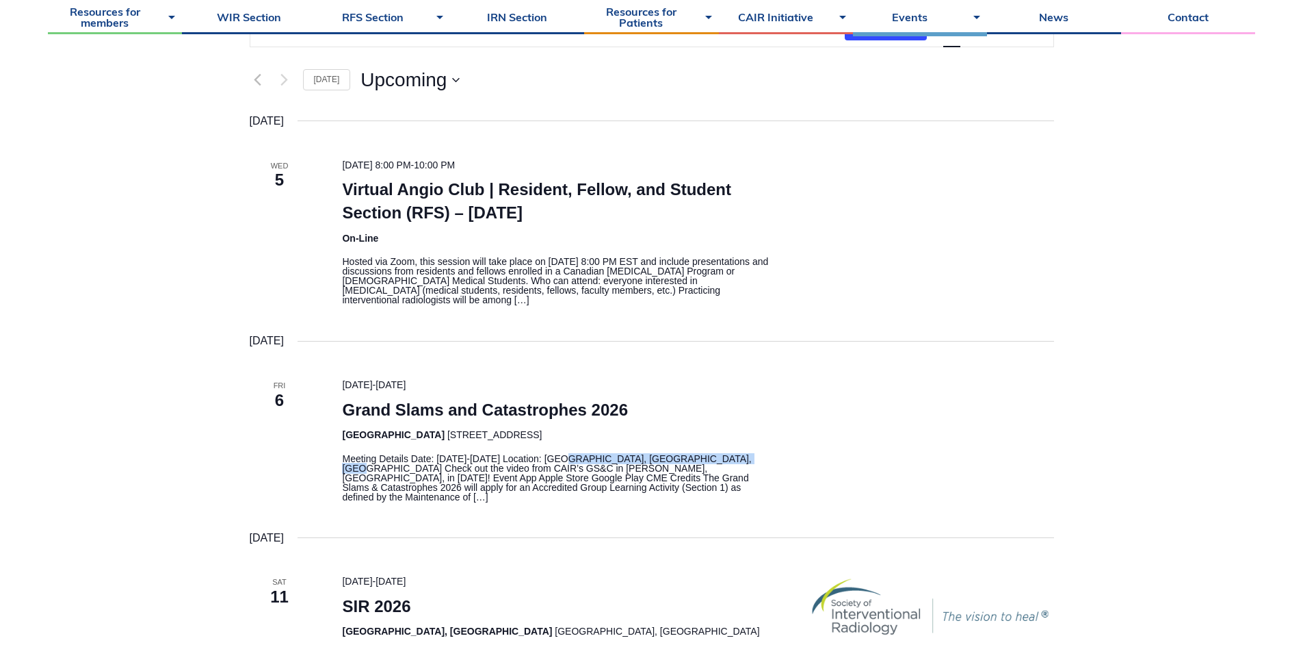
drag, startPoint x: 560, startPoint y: 458, endPoint x: 717, endPoint y: 452, distance: 157.5
click at [717, 452] on div "[DATE] - [DATE] Grand Slams and Catastrophes 2026 [GEOGRAPHIC_DATA] [STREET_ADD…" at bounding box center [558, 439] width 465 height 124
copy p "[GEOGRAPHIC_DATA], [GEOGRAPHIC_DATA], [GEOGRAPHIC_DATA]"
click at [542, 489] on p "Meeting Details Date: February 6-7, 2026 Location: Hilton Whistler Resort, Whis…" at bounding box center [558, 478] width 432 height 48
click at [384, 465] on p "Meeting Details Date: February 6-7, 2026 Location: Hilton Whistler Resort, Whis…" at bounding box center [558, 478] width 432 height 48
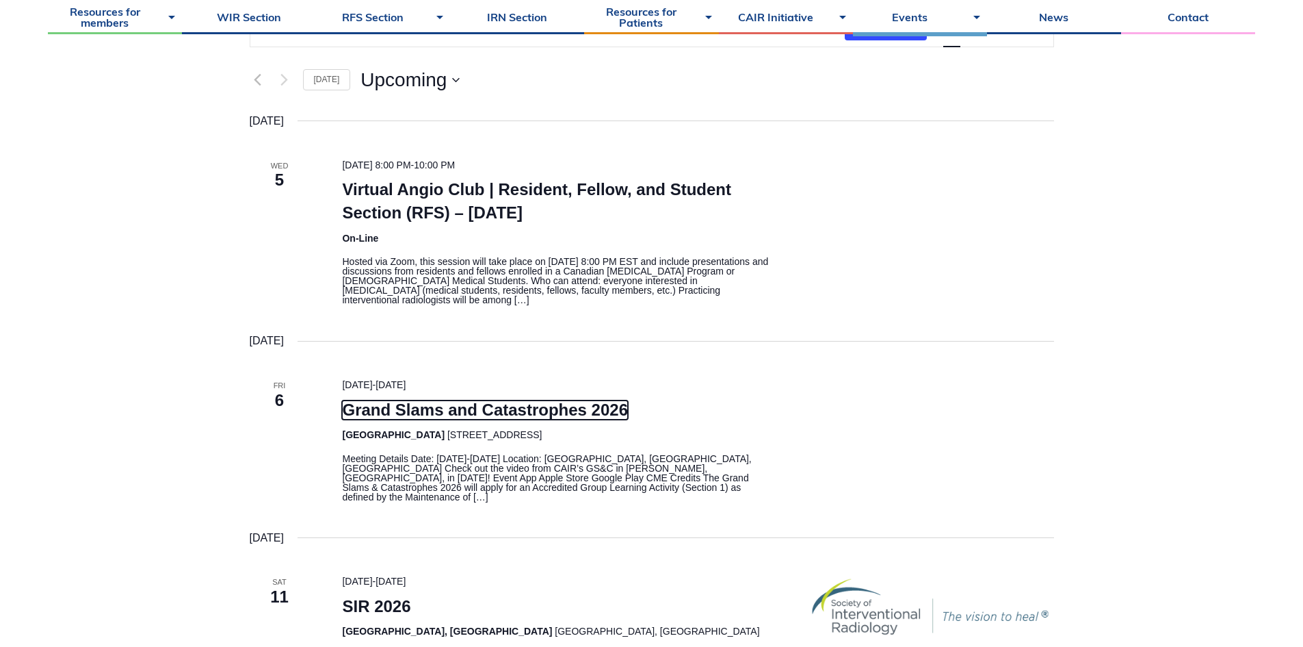
click at [395, 411] on link "Grand Slams and Catastrophes 2026" at bounding box center [485, 409] width 286 height 19
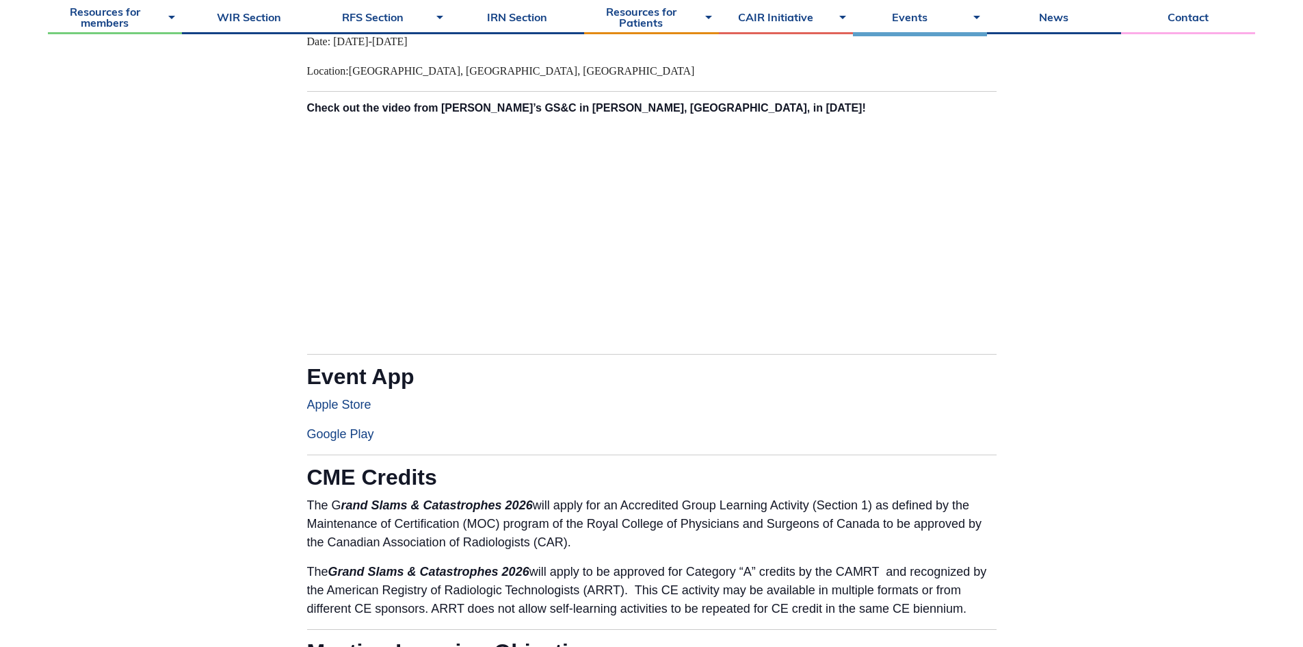
scroll to position [684, 0]
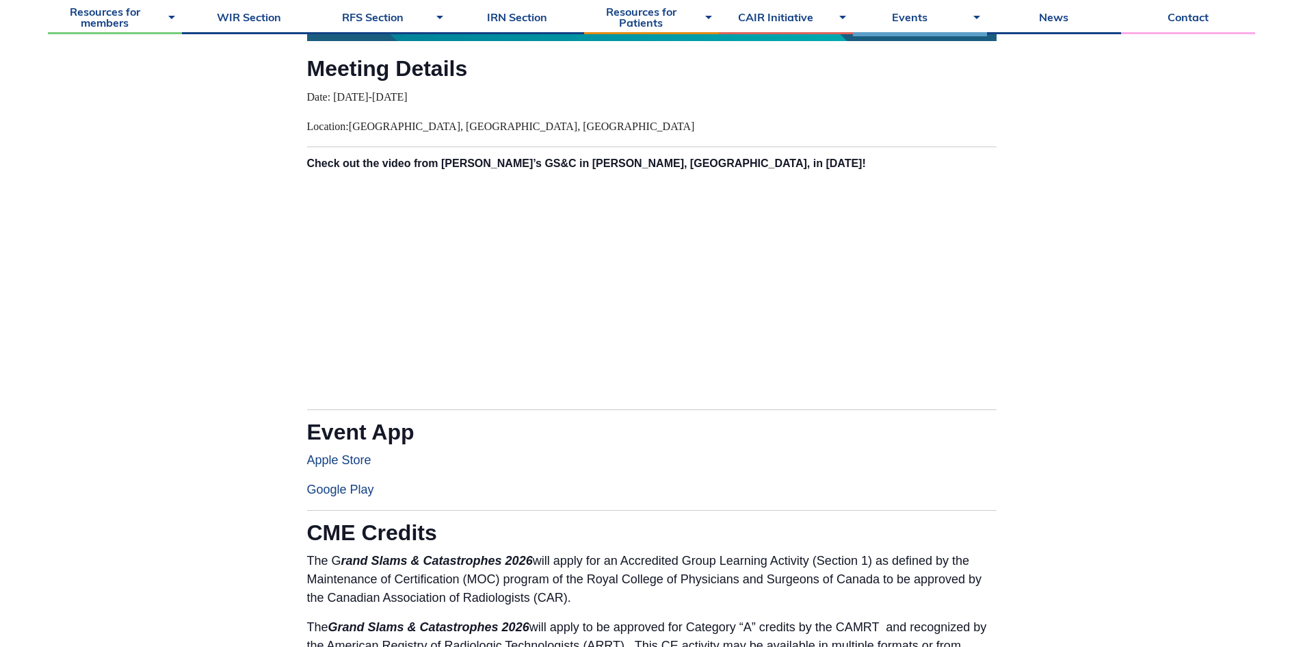
click at [348, 460] on link "Apple Store" at bounding box center [339, 460] width 64 height 14
click at [534, 127] on p "Location: [GEOGRAPHIC_DATA], [GEOGRAPHIC_DATA], [GEOGRAPHIC_DATA]" at bounding box center [652, 126] width 690 height 18
click at [408, 103] on span "Date: [DATE]-[DATE]" at bounding box center [357, 97] width 101 height 12
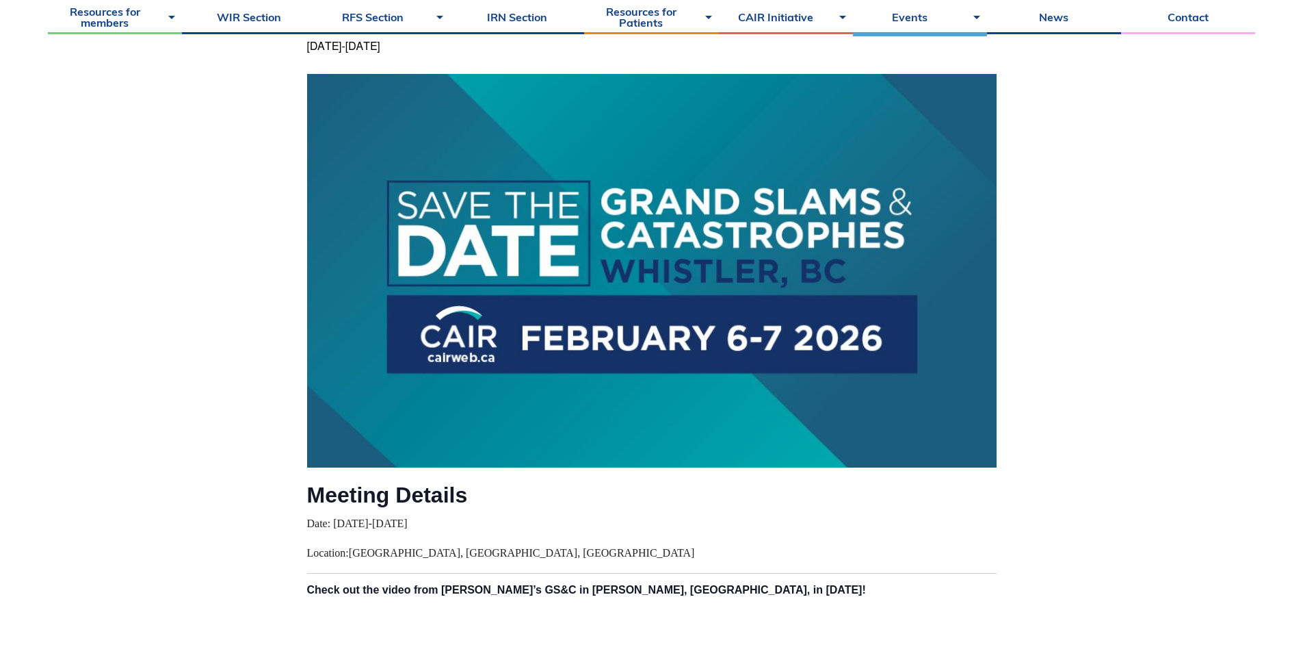
scroll to position [274, 0]
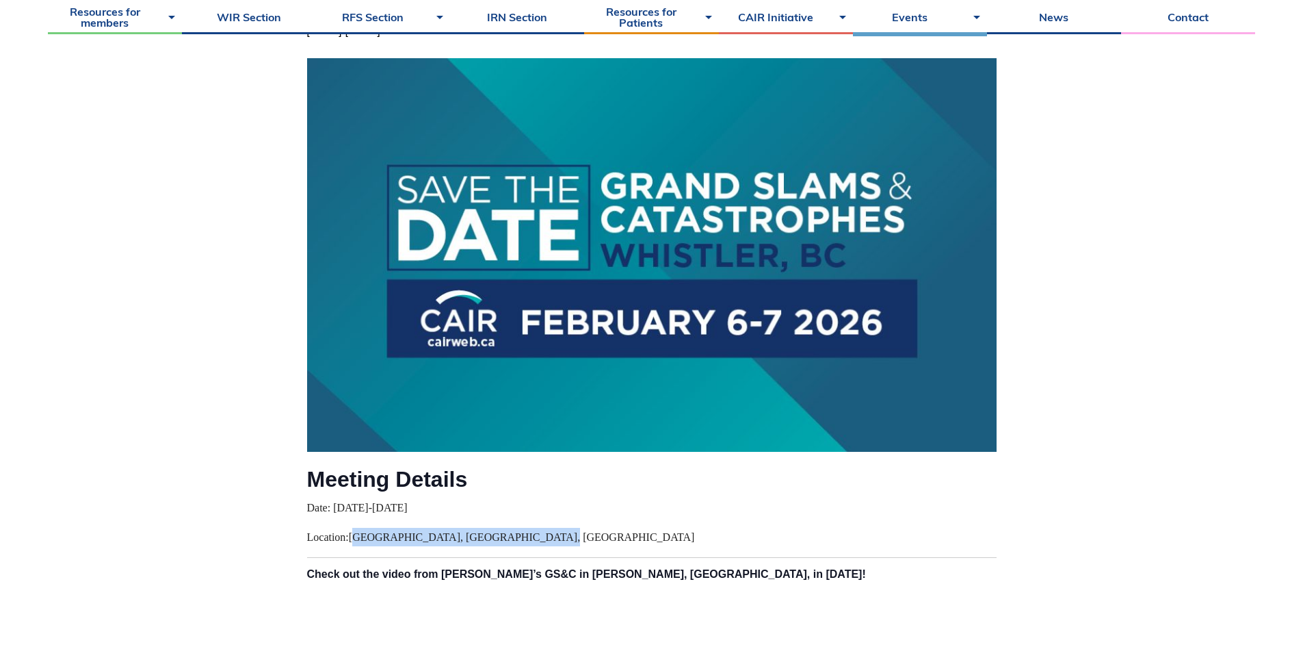
drag, startPoint x: 355, startPoint y: 536, endPoint x: 535, endPoint y: 528, distance: 180.2
click at [535, 528] on p "Location: [GEOGRAPHIC_DATA], [GEOGRAPHIC_DATA], [GEOGRAPHIC_DATA]" at bounding box center [652, 537] width 690 height 18
copy span "[GEOGRAPHIC_DATA], [GEOGRAPHIC_DATA], [GEOGRAPHIC_DATA]"
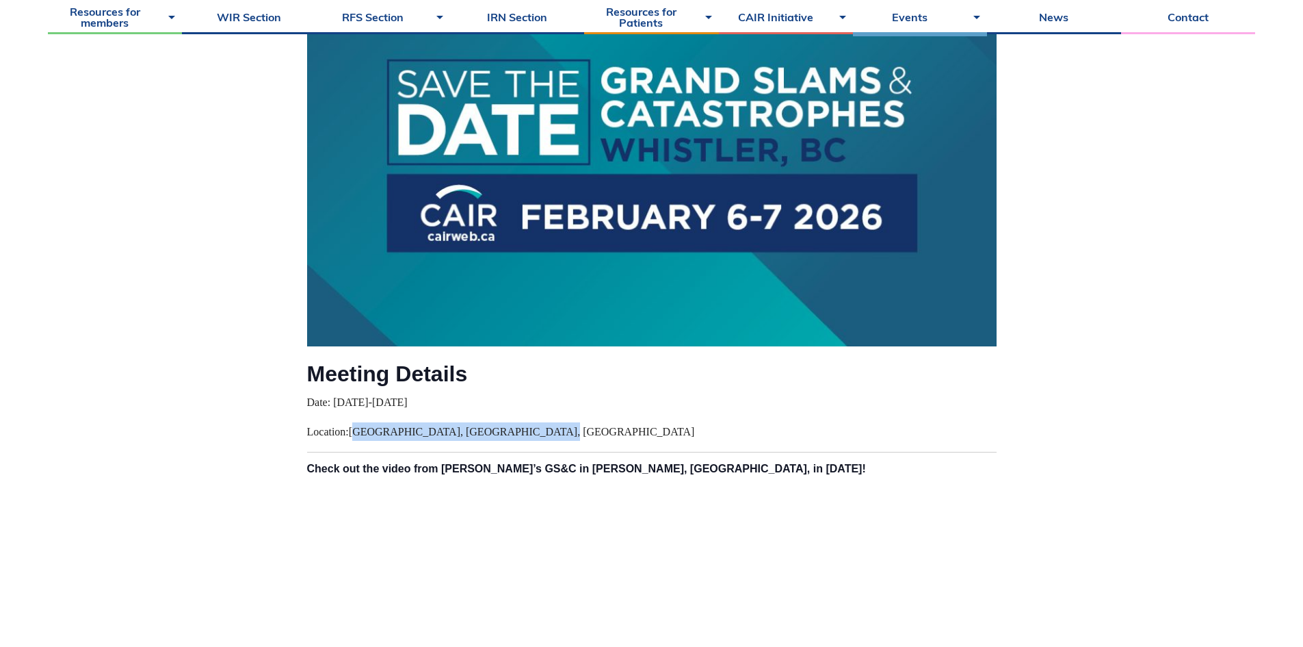
scroll to position [411, 0]
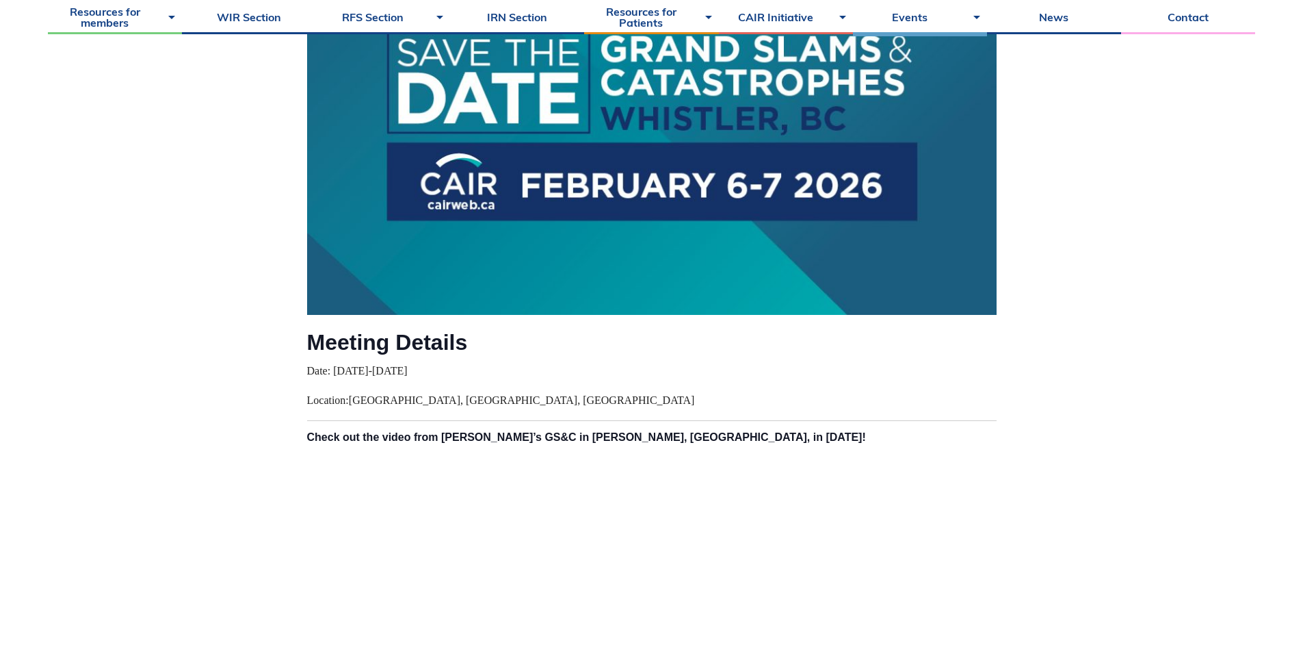
click at [574, 400] on p "Location: [GEOGRAPHIC_DATA], [GEOGRAPHIC_DATA], [GEOGRAPHIC_DATA]" at bounding box center [652, 400] width 690 height 18
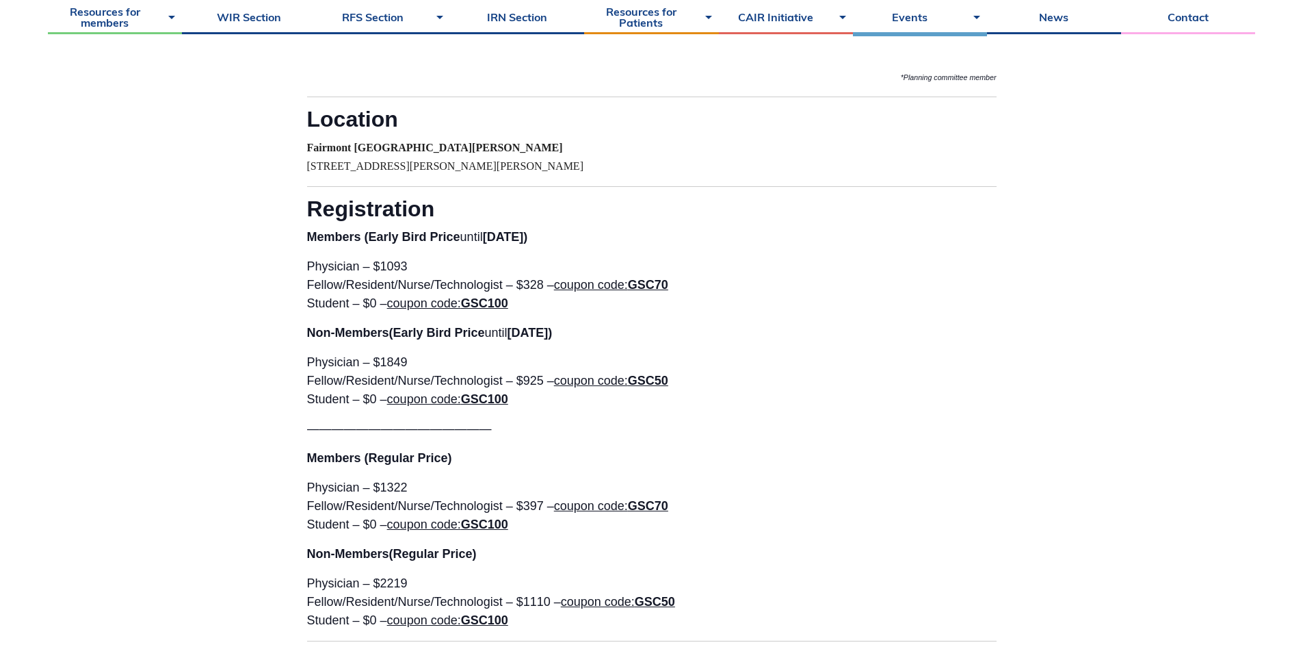
scroll to position [2190, 0]
